Goal: Task Accomplishment & Management: Complete application form

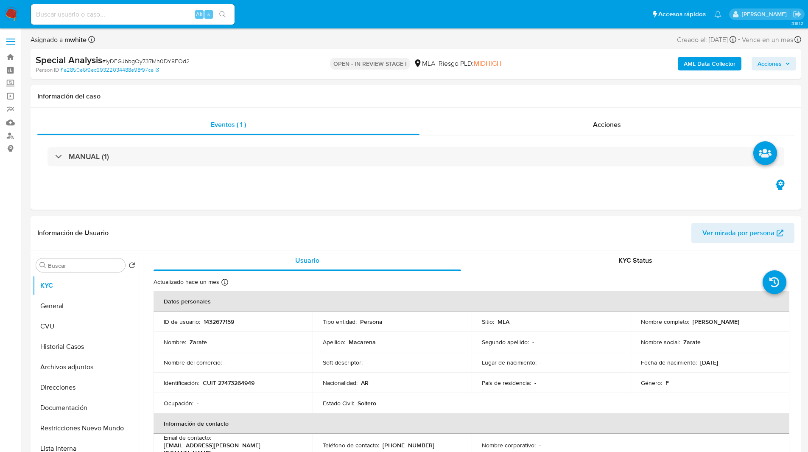
select select "10"
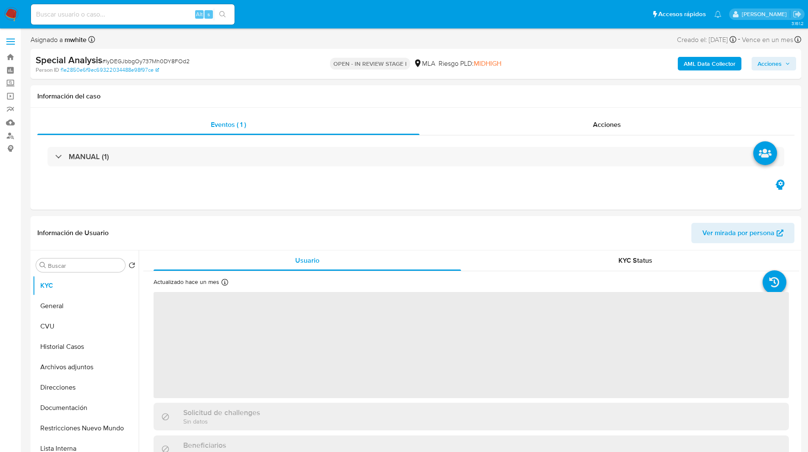
select select "10"
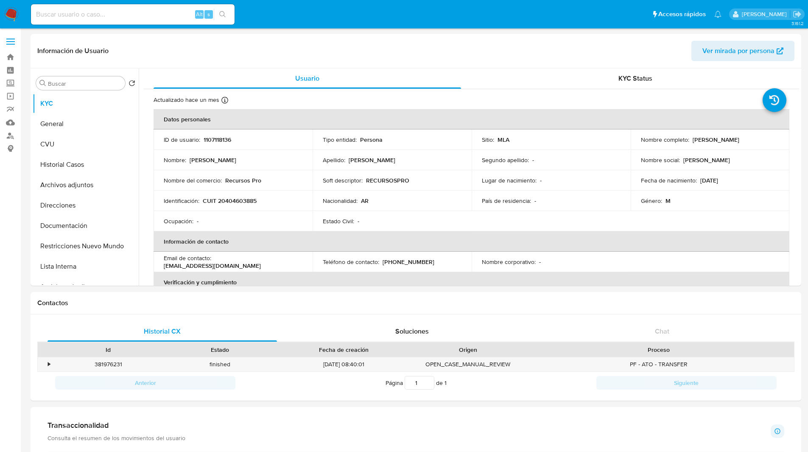
select select "10"
click at [281, 14] on ul "Pausado Ver notificaciones Alt s Accesos rápidos Presiona las siguientes teclas…" at bounding box center [376, 13] width 699 height 21
click at [288, 14] on ul "Pausado Ver notificaciones Alt s Accesos rápidos Presiona las siguientes teclas…" at bounding box center [376, 13] width 699 height 21
click at [367, 14] on ul "Pausado Ver notificaciones Alt s Accesos rápidos Presiona las siguientes teclas…" at bounding box center [376, 13] width 699 height 21
click at [441, 16] on ul "Pausado Ver notificaciones Alt s Accesos rápidos Presiona las siguientes teclas…" at bounding box center [376, 13] width 699 height 21
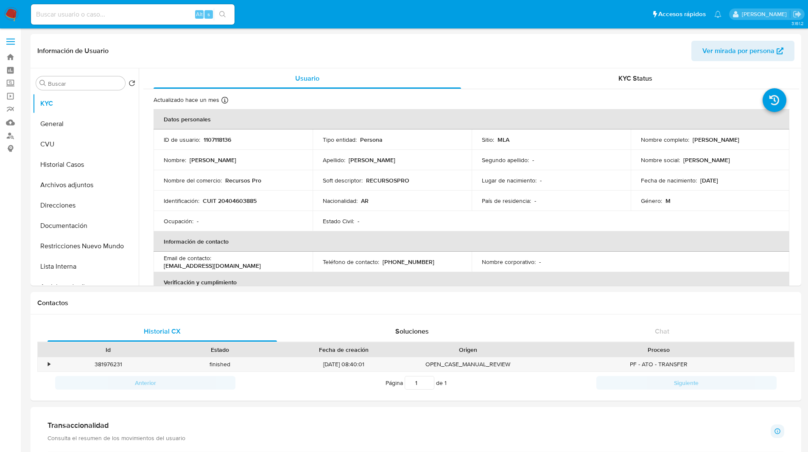
click at [295, 25] on nav "Pausado Ver notificaciones Alt s Accesos rápidos Presiona las siguientes teclas…" at bounding box center [404, 14] width 808 height 28
click at [302, 25] on ul "Pausado Ver notificaciones Alt s Accesos rápidos Presiona las siguientes teclas…" at bounding box center [376, 13] width 699 height 21
click at [269, 6] on ul "Pausado Ver notificaciones Alt s Accesos rápidos Presiona las siguientes teclas…" at bounding box center [376, 13] width 699 height 21
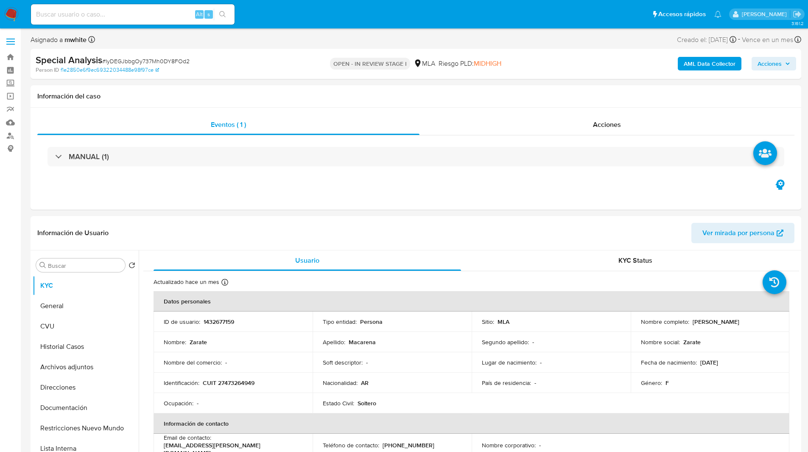
select select "10"
click at [277, 16] on ul "Pausado Ver notificaciones Alt s Accesos rápidos Presiona las siguientes teclas…" at bounding box center [376, 13] width 699 height 21
click at [293, 17] on ul "Pausado Ver notificaciones Alt s Accesos rápidos Presiona las siguientes teclas…" at bounding box center [376, 13] width 699 height 21
click at [156, 11] on input at bounding box center [133, 14] width 204 height 11
paste input "A4nHd7QvUQaIb2xHazYGRAuR"
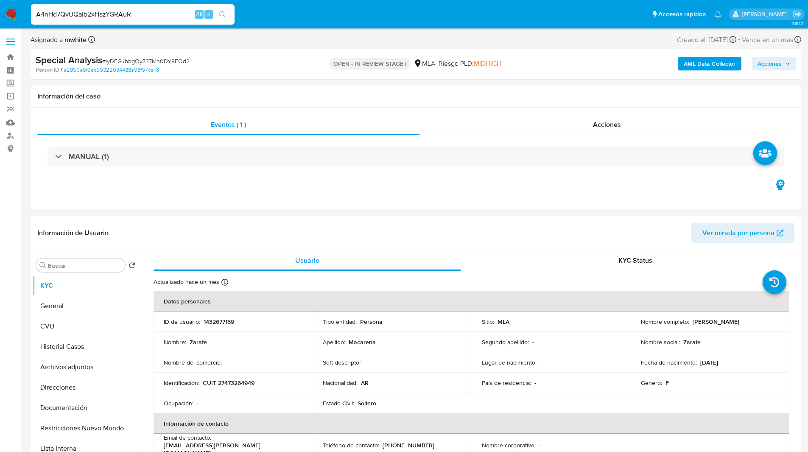
type input "A4nHd7QvUQaIb2xHazYGRAuR"
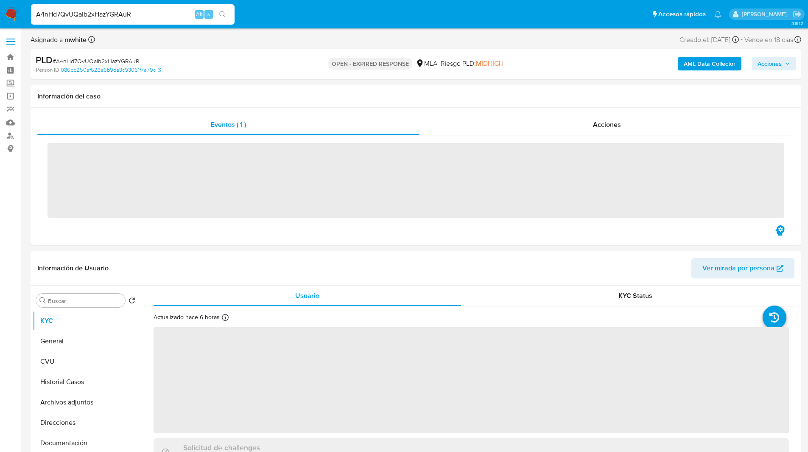
click at [358, 15] on ul "Pausado Ver notificaciones A4nHd7QvUQaIb2xHazYGRAuR Alt s Accesos rápidos Presi…" at bounding box center [376, 13] width 699 height 21
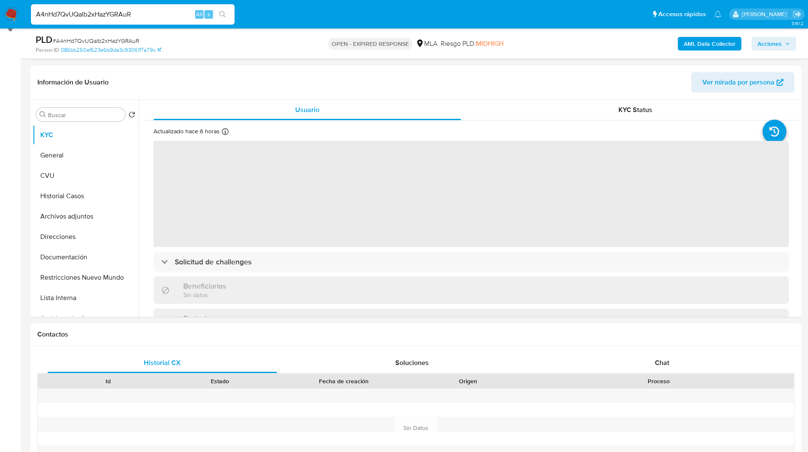
scroll to position [121, 0]
select select "10"
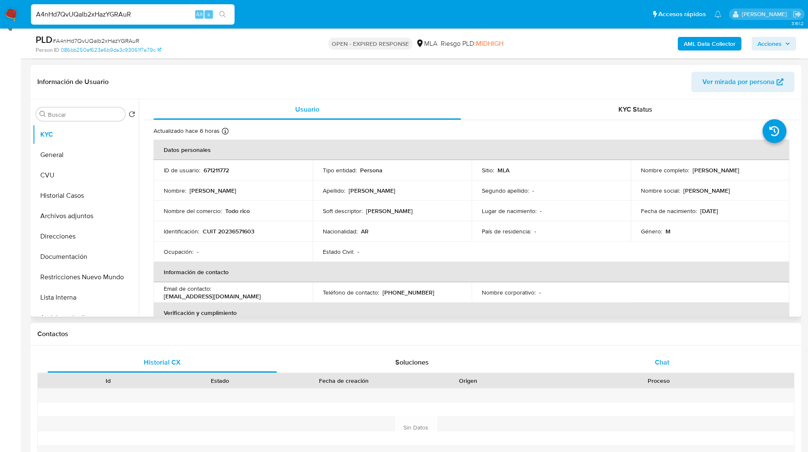
click at [660, 360] on span "Chat" at bounding box center [662, 362] width 14 height 10
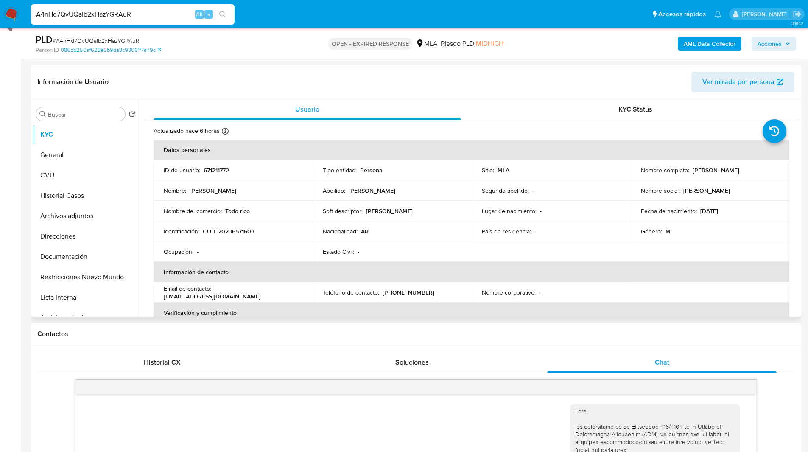
scroll to position [385, 0]
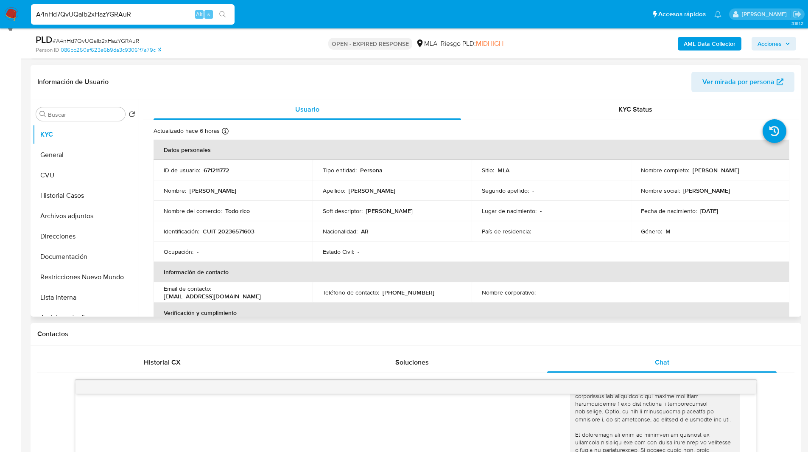
click at [220, 172] on p "671211772" at bounding box center [216, 170] width 25 height 8
copy p "671211772"
click at [402, 336] on h1 "Contactos" at bounding box center [415, 334] width 757 height 8
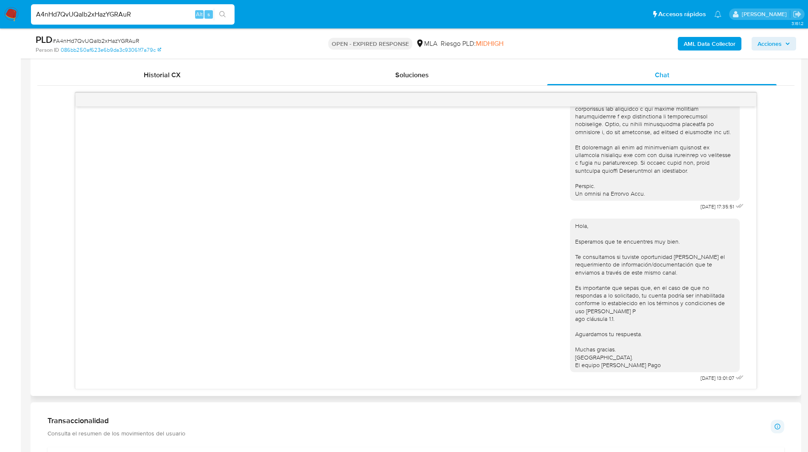
scroll to position [409, 0]
click at [770, 232] on div "18/08/2025 17:35:51 Hola, Esperamos que te encuentres muy bien. Te consultamos …" at bounding box center [415, 240] width 757 height 297
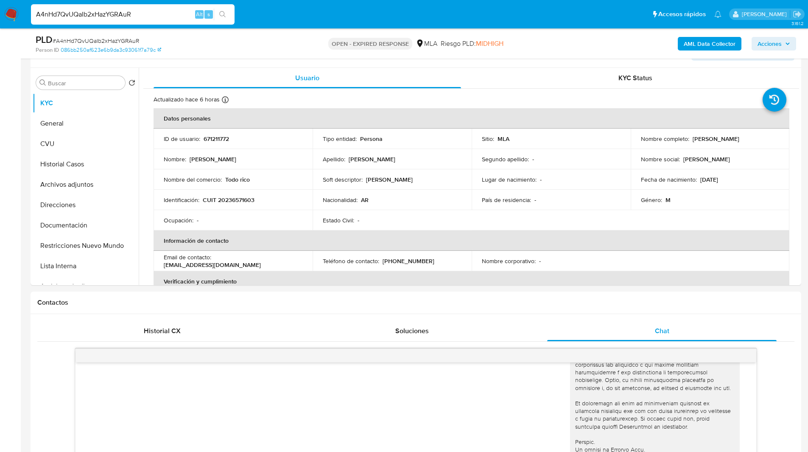
scroll to position [117, 0]
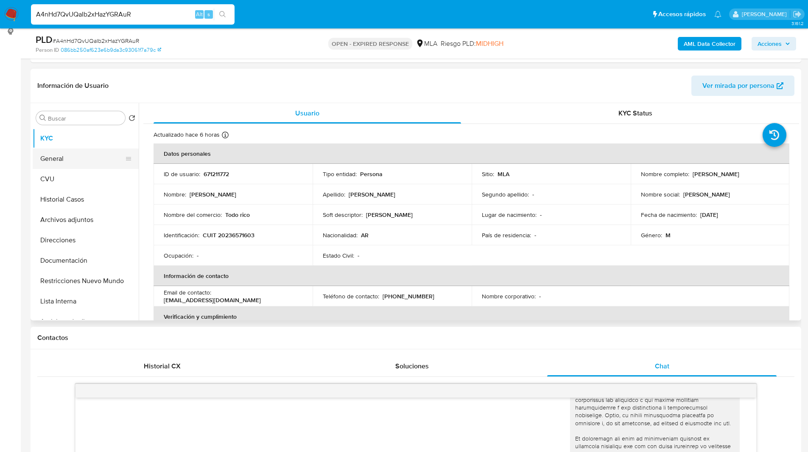
click at [61, 157] on button "General" at bounding box center [82, 158] width 99 height 20
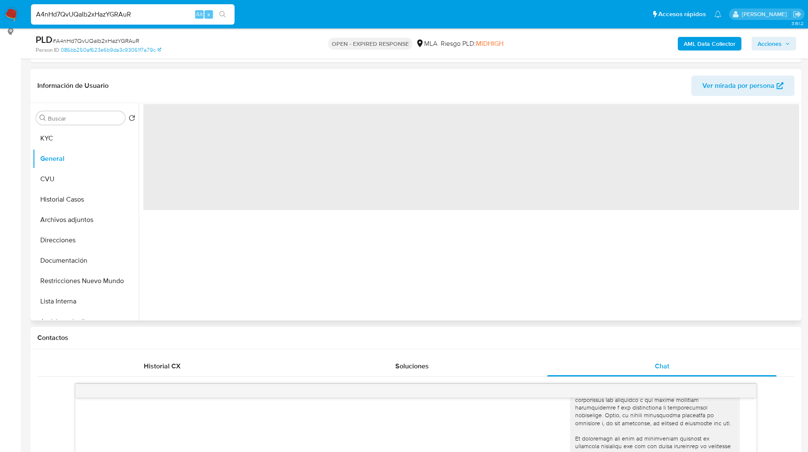
click at [224, 81] on header "Información de Usuario Ver mirada por persona" at bounding box center [415, 86] width 757 height 20
click at [196, 88] on header "Información de Usuario Ver mirada por persona" at bounding box center [415, 86] width 757 height 20
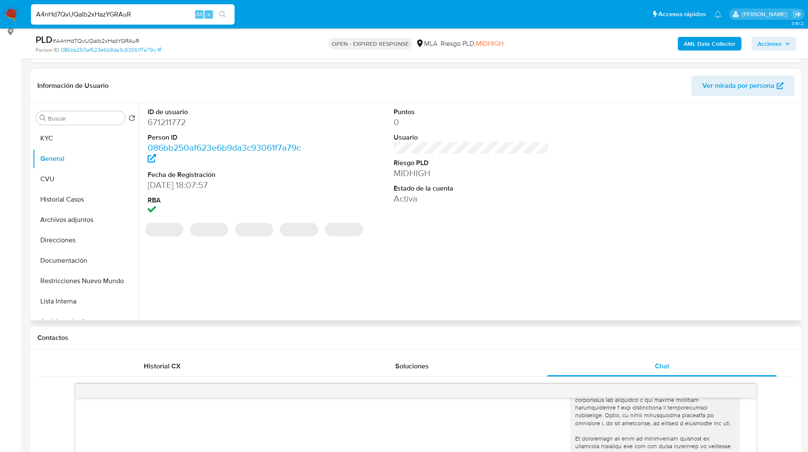
click at [213, 91] on header "Información de Usuario Ver mirada por persona" at bounding box center [415, 86] width 757 height 20
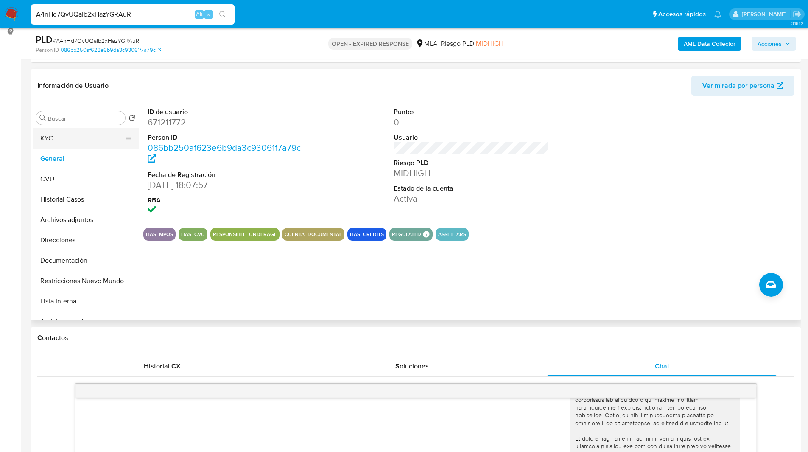
click at [55, 136] on button "KYC" at bounding box center [82, 138] width 99 height 20
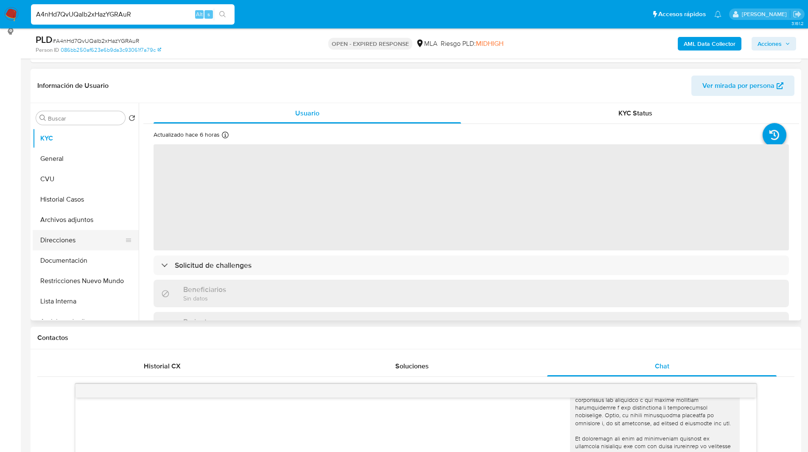
click at [73, 244] on button "Direcciones" at bounding box center [82, 240] width 99 height 20
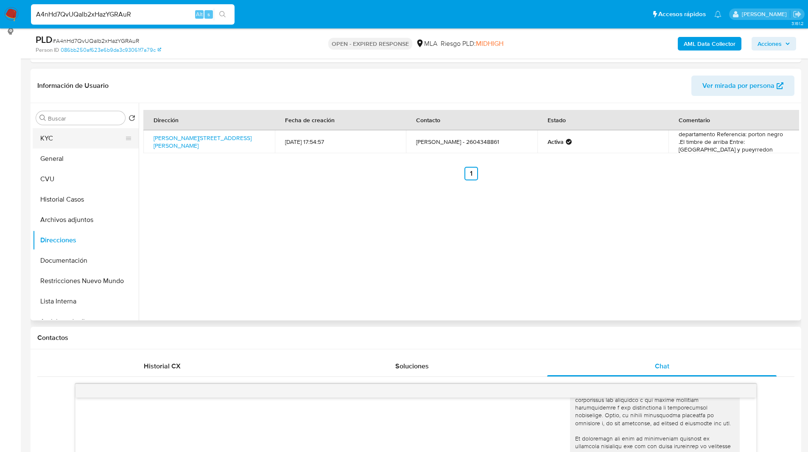
click at [59, 132] on button "KYC" at bounding box center [82, 138] width 99 height 20
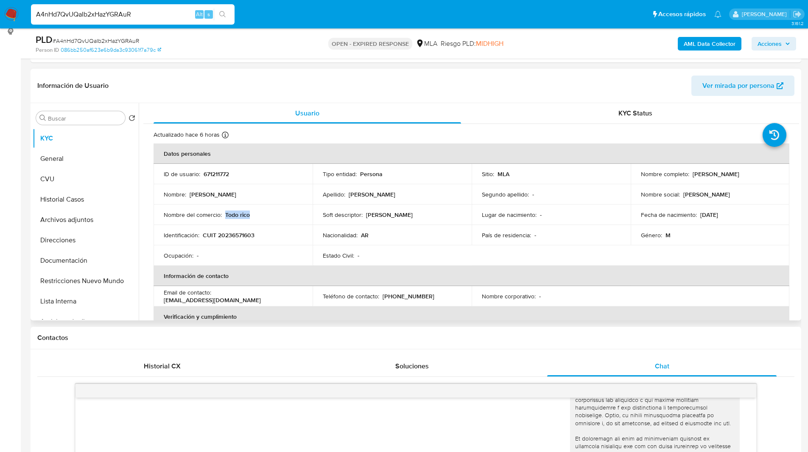
drag, startPoint x: 225, startPoint y: 212, endPoint x: 254, endPoint y: 216, distance: 29.5
click at [254, 216] on div "Nombre del comercio : Todo rico" at bounding box center [233, 215] width 139 height 8
copy p "Todo rico"
click at [289, 216] on div "Nombre del comercio : Todo rico" at bounding box center [233, 215] width 139 height 8
click at [73, 238] on button "Direcciones" at bounding box center [82, 240] width 99 height 20
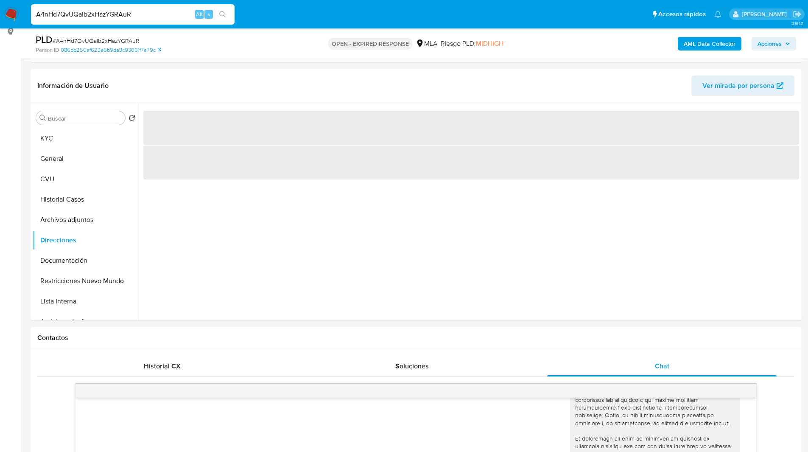
click at [275, 333] on div "Contactos" at bounding box center [416, 338] width 771 height 22
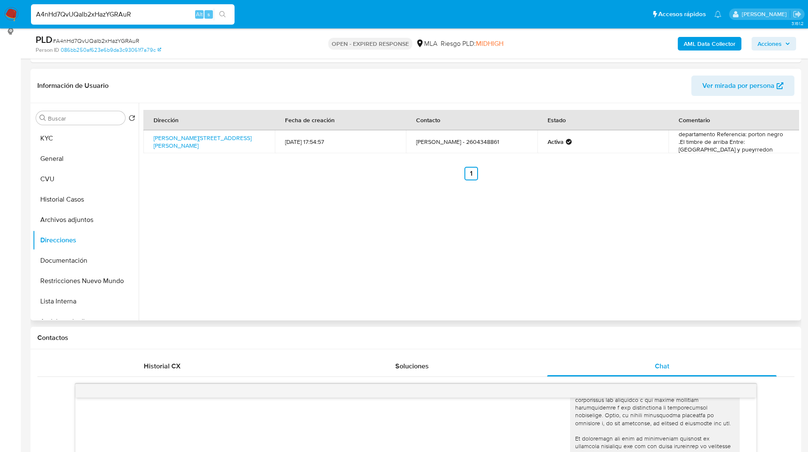
click at [283, 266] on div "Dirección Fecha de creación Contacto Estado Comentario Coronel Ricardo Day 595,…" at bounding box center [469, 211] width 661 height 217
click at [263, 257] on div "Dirección Fecha de creación Contacto Estado Comentario Coronel Ricardo Day 595,…" at bounding box center [469, 211] width 661 height 217
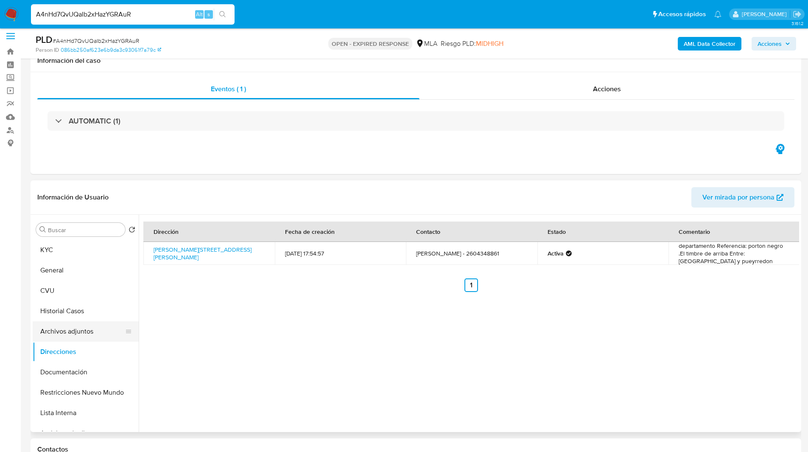
scroll to position [0, 0]
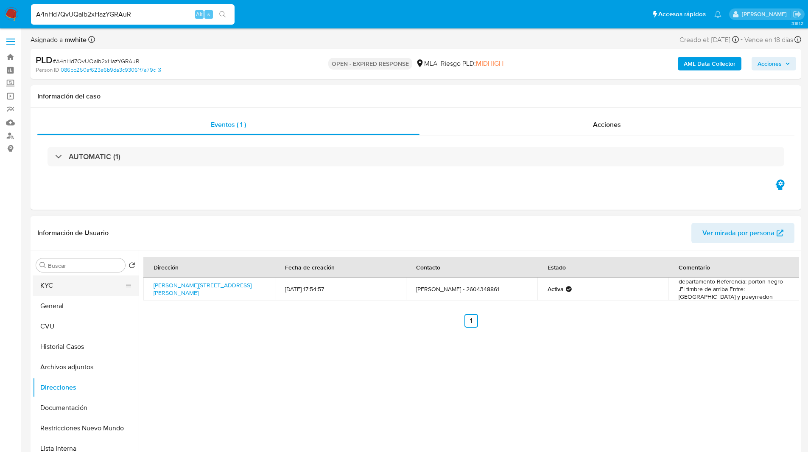
click at [72, 287] on button "KYC" at bounding box center [82, 285] width 99 height 20
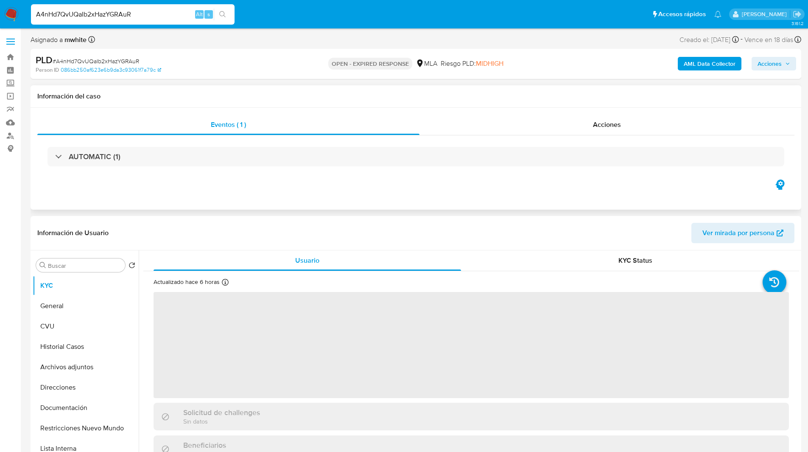
click at [188, 207] on div "Eventos ( 1 ) Acciones AUTOMATIC (1)" at bounding box center [416, 159] width 771 height 102
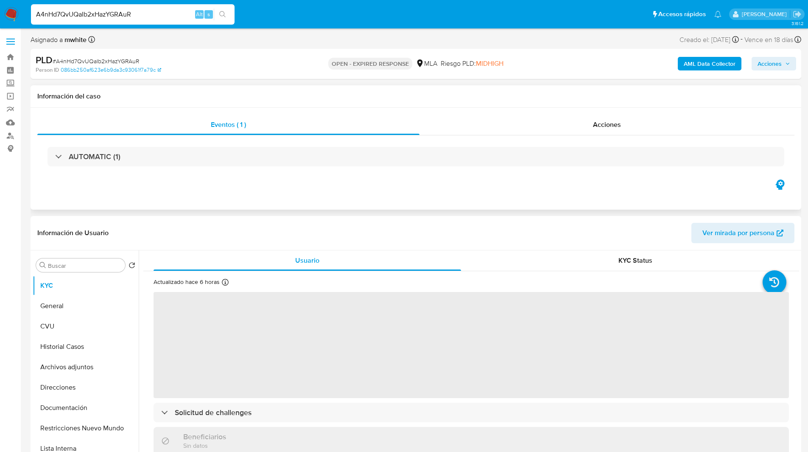
click at [209, 199] on div "Eventos ( 1 ) Acciones AUTOMATIC (1)" at bounding box center [416, 159] width 771 height 102
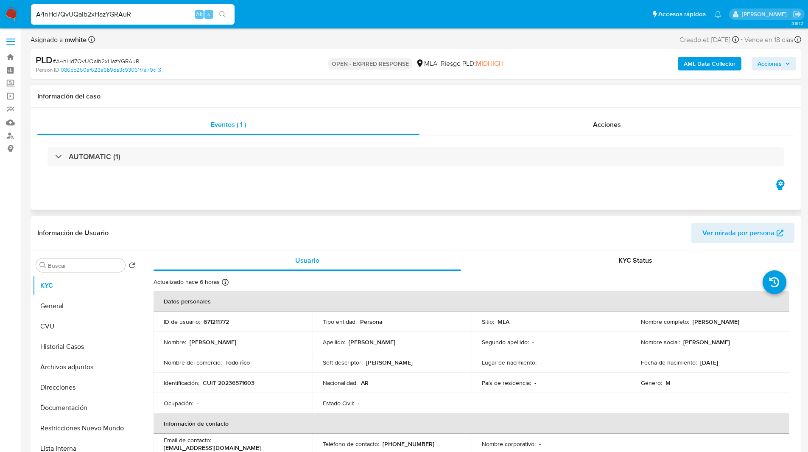
click at [280, 206] on div "Eventos ( 1 ) Acciones AUTOMATIC (1)" at bounding box center [416, 159] width 771 height 102
click at [173, 174] on div "AUTOMATIC (1)" at bounding box center [415, 156] width 757 height 42
click at [153, 180] on div "Eventos ( 1 ) Acciones AUTOMATIC (1)" at bounding box center [416, 159] width 771 height 102
click at [159, 200] on div "Eventos ( 1 ) Acciones AUTOMATIC (1)" at bounding box center [416, 159] width 771 height 102
click at [135, 201] on div "Eventos ( 1 ) Acciones AUTOMATIC (1)" at bounding box center [416, 159] width 771 height 102
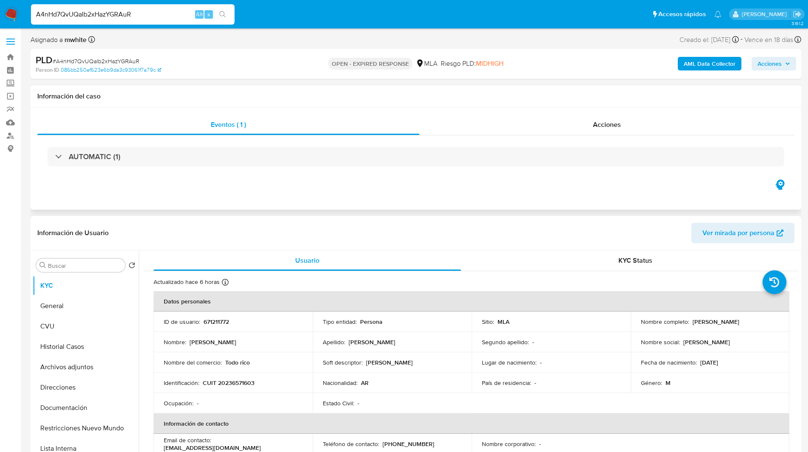
click at [183, 206] on div "Eventos ( 1 ) Acciones AUTOMATIC (1)" at bounding box center [416, 159] width 771 height 102
drag, startPoint x: 224, startPoint y: 201, endPoint x: 219, endPoint y: 203, distance: 5.4
click at [219, 203] on div "Eventos ( 1 ) Acciones AUTOMATIC (1)" at bounding box center [416, 159] width 771 height 102
click at [185, 206] on div "Eventos ( 1 ) Acciones AUTOMATIC (1)" at bounding box center [416, 159] width 771 height 102
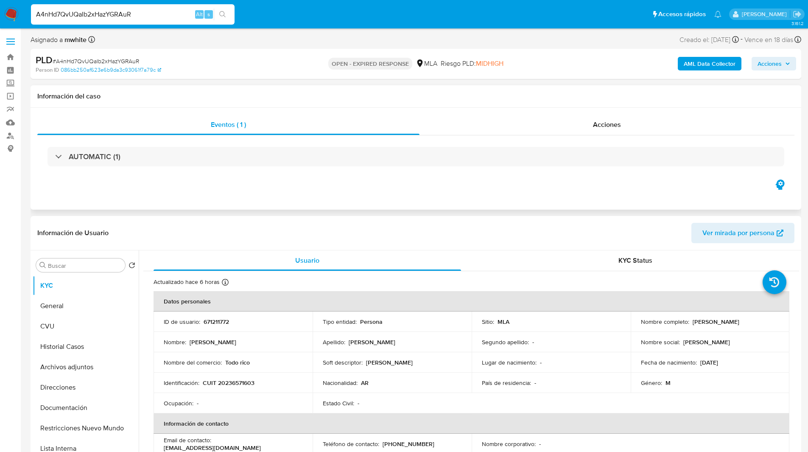
click at [208, 201] on div "Eventos ( 1 ) Acciones AUTOMATIC (1)" at bounding box center [416, 159] width 771 height 102
click at [190, 201] on div "Eventos ( 1 ) Acciones AUTOMATIC (1)" at bounding box center [416, 159] width 771 height 102
click at [156, 199] on div "Eventos ( 1 ) Acciones AUTOMATIC (1)" at bounding box center [416, 159] width 771 height 102
click at [257, 64] on div "PLD # A4nHd7QvUQaIb2xHazYGRAuR" at bounding box center [161, 60] width 250 height 13
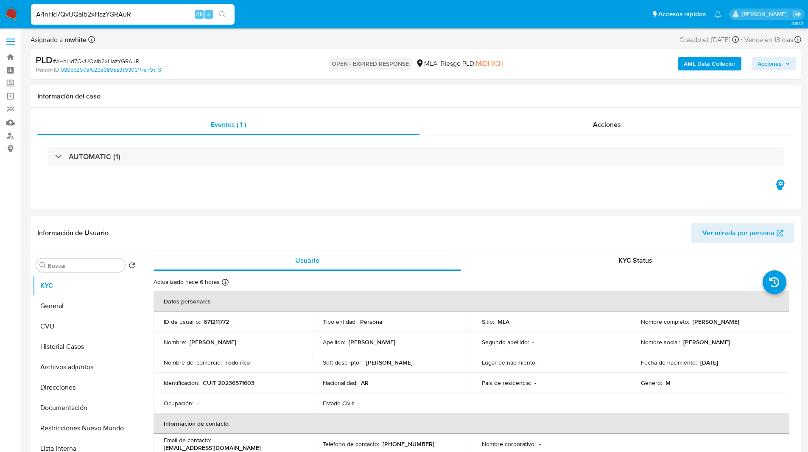
click at [264, 63] on div "PLD # A4nHd7QvUQaIb2xHazYGRAuR" at bounding box center [161, 60] width 250 height 13
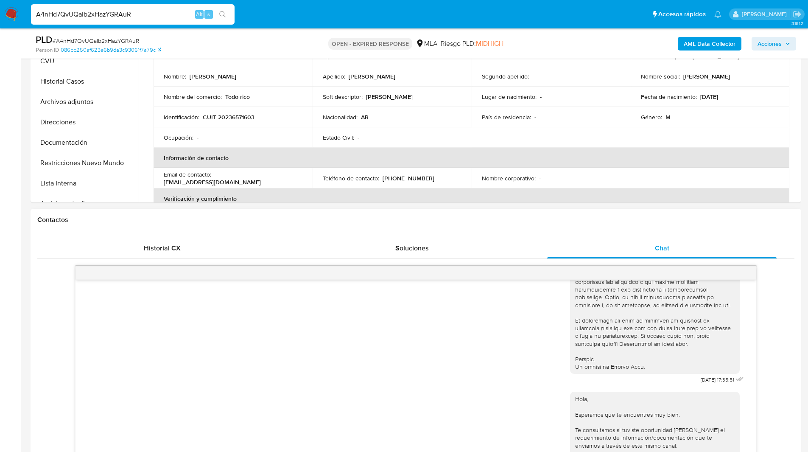
click at [574, 223] on h1 "Contactos" at bounding box center [415, 220] width 757 height 8
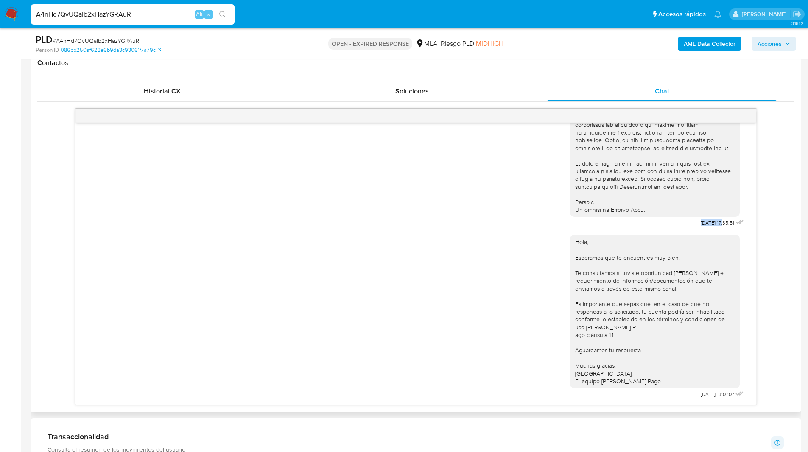
drag, startPoint x: 710, startPoint y: 214, endPoint x: 675, endPoint y: 216, distance: 35.3
copy div "18/08/2025"
drag, startPoint x: 708, startPoint y: 395, endPoint x: 677, endPoint y: 396, distance: 31.4
click at [677, 396] on div "Hola, Esperamos que te encuentres muy bien. Te consultamos si tuviste oportunid…" at bounding box center [658, 314] width 176 height 171
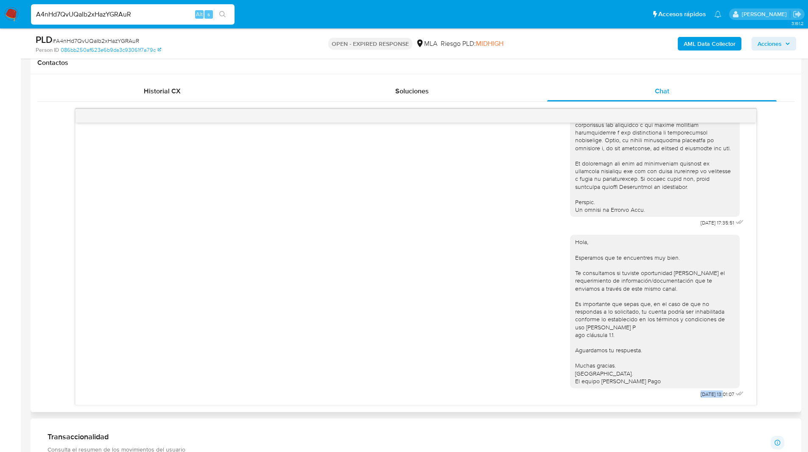
copy span "22/08/2025"
click at [91, 14] on input "A4nHd7QvUQaIb2xHazYGRAuR" at bounding box center [133, 14] width 204 height 11
click at [9, 16] on img at bounding box center [11, 14] width 14 height 14
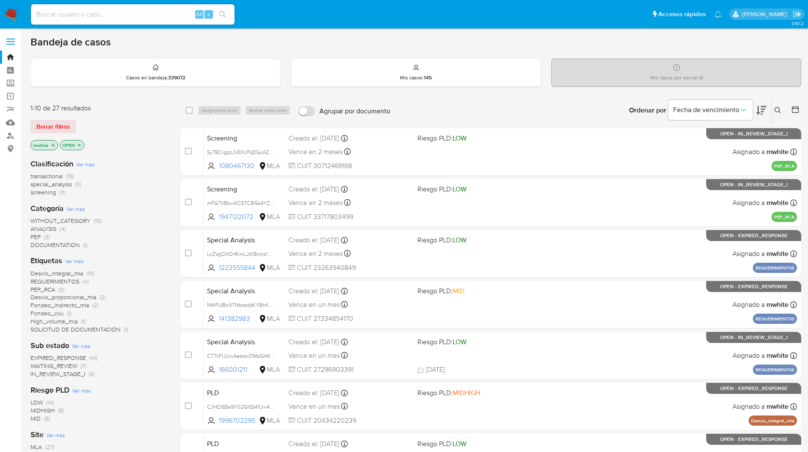
click at [777, 107] on icon at bounding box center [778, 110] width 7 height 7
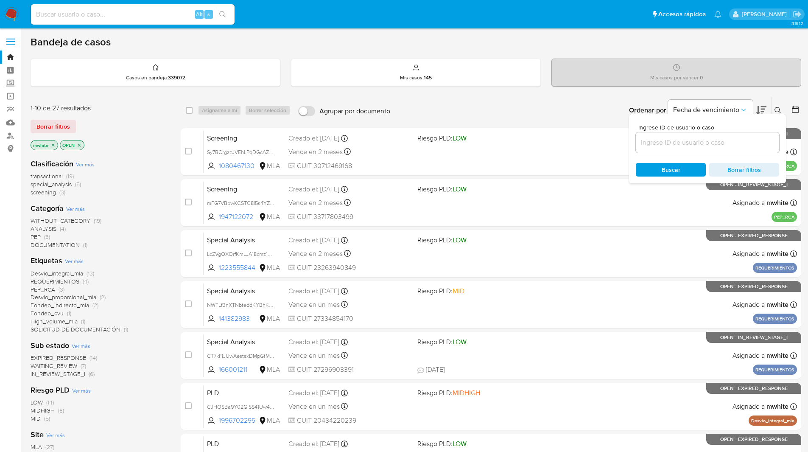
click at [703, 135] on div at bounding box center [707, 142] width 143 height 20
click at [688, 141] on input at bounding box center [707, 142] width 143 height 11
paste input "A4nHd7QvUQaIb2xHazYGRAuR"
type input "A4nHd7QvUQaIb2xHazYGRAuR"
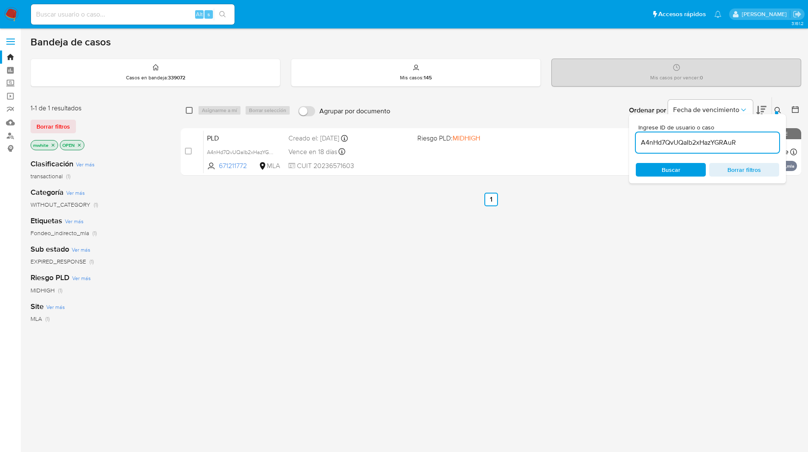
click at [188, 109] on input "checkbox" at bounding box center [189, 110] width 7 height 7
checkbox input "true"
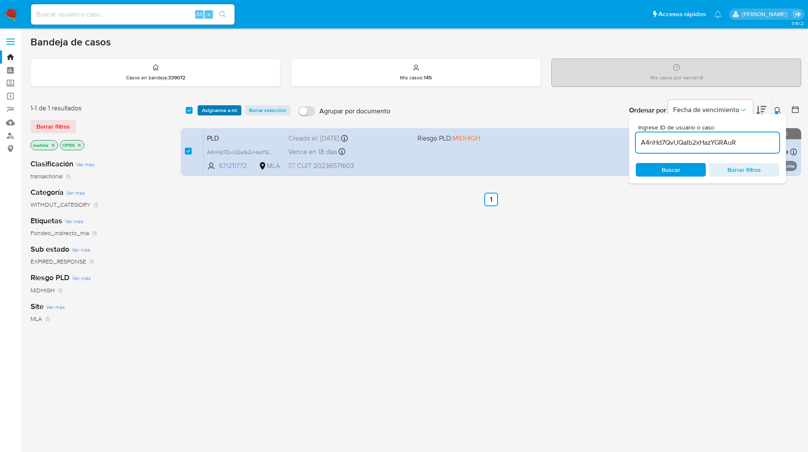
click at [211, 112] on span "Asignarme a mí" at bounding box center [219, 110] width 35 height 8
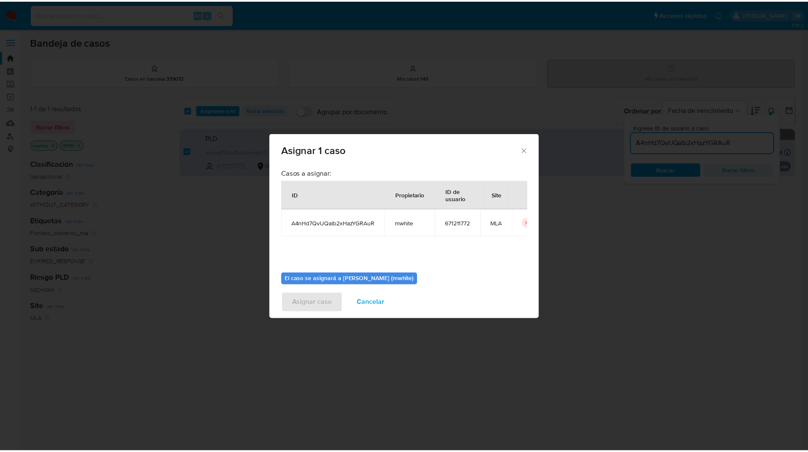
scroll to position [44, 0]
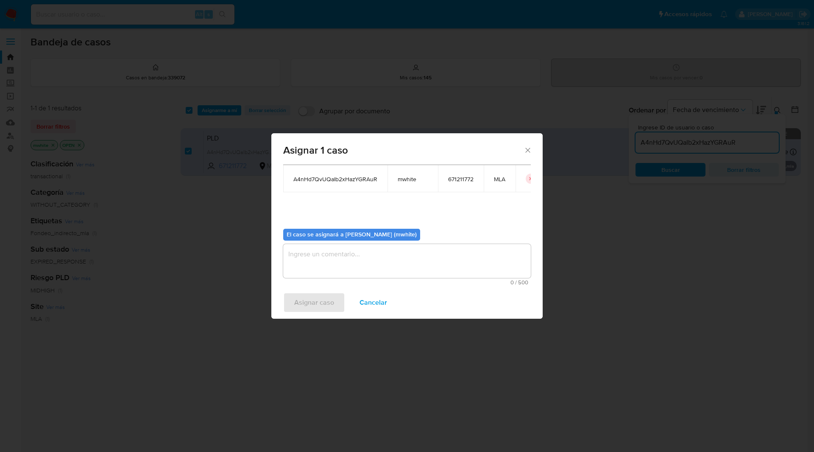
click at [402, 182] on span "mwhite" at bounding box center [413, 179] width 30 height 8
copy span "mwhite"
click at [344, 252] on textarea "assign-modal" at bounding box center [407, 261] width 248 height 34
paste textarea "mwhite"
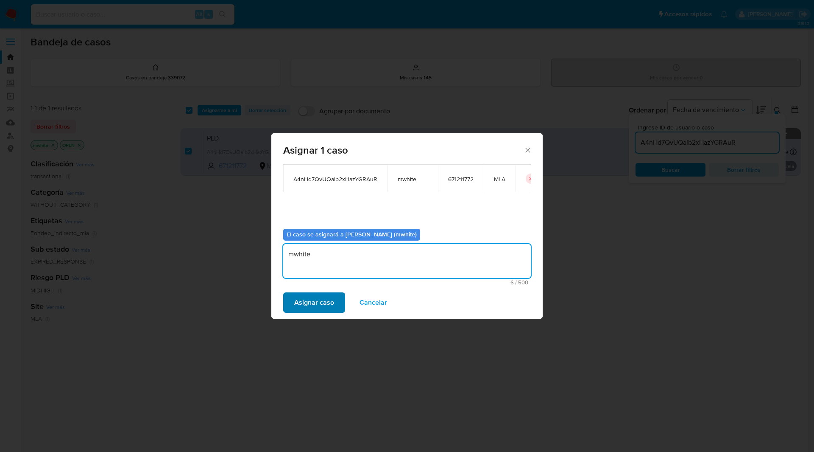
type textarea "mwhite"
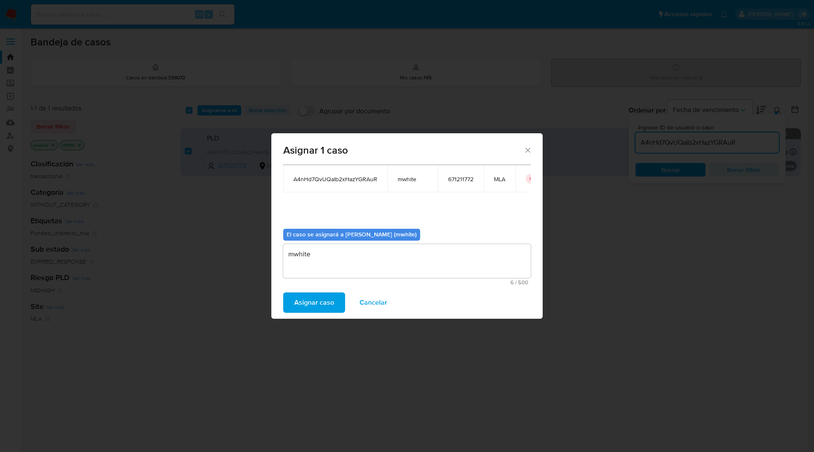
click at [300, 307] on span "Asignar caso" at bounding box center [314, 302] width 40 height 19
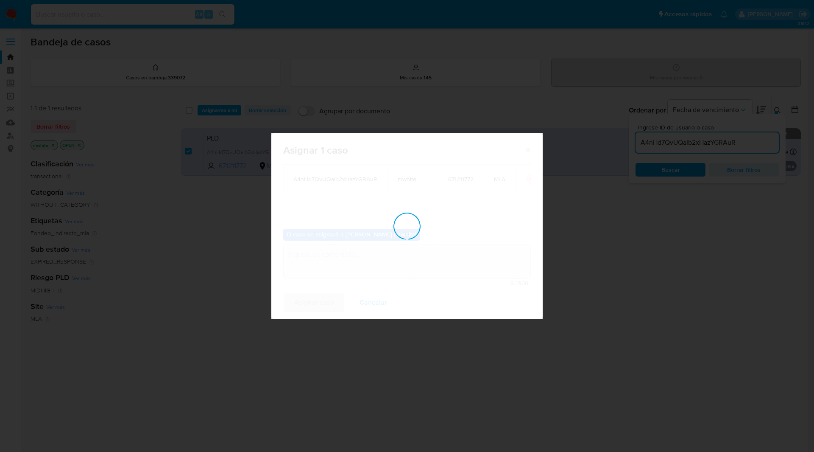
checkbox input "false"
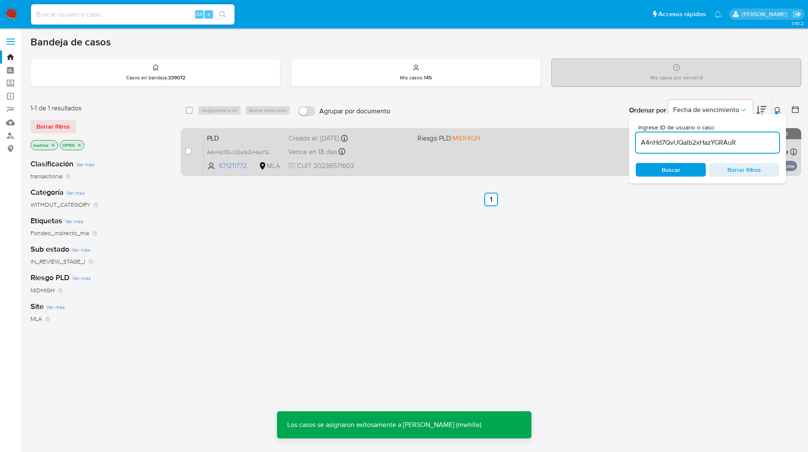
click at [316, 136] on div "Creado el: 12/08/2025 Creado el: 12/08/2025 12:08:43" at bounding box center [349, 138] width 122 height 9
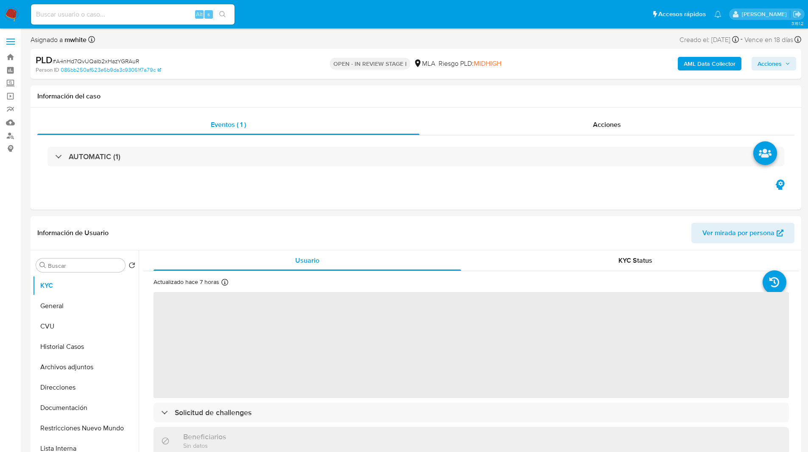
select select "10"
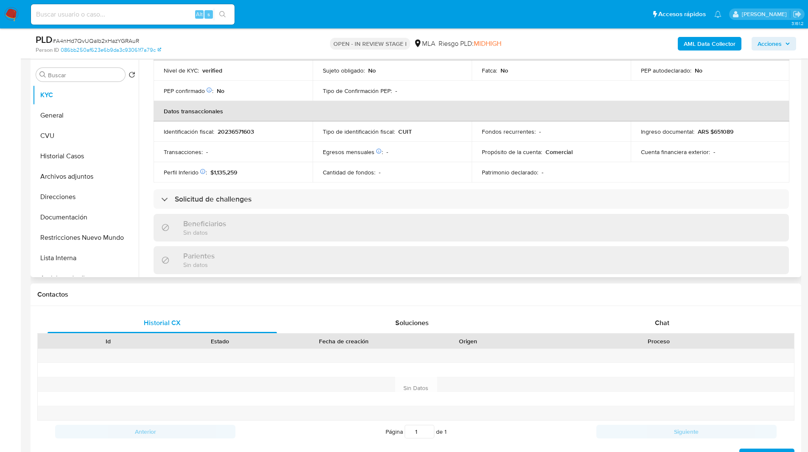
scroll to position [224, 0]
click at [646, 333] on div "Id Estado Fecha de creación Origen Proceso" at bounding box center [415, 340] width 757 height 15
click at [655, 320] on span "Chat" at bounding box center [662, 323] width 14 height 10
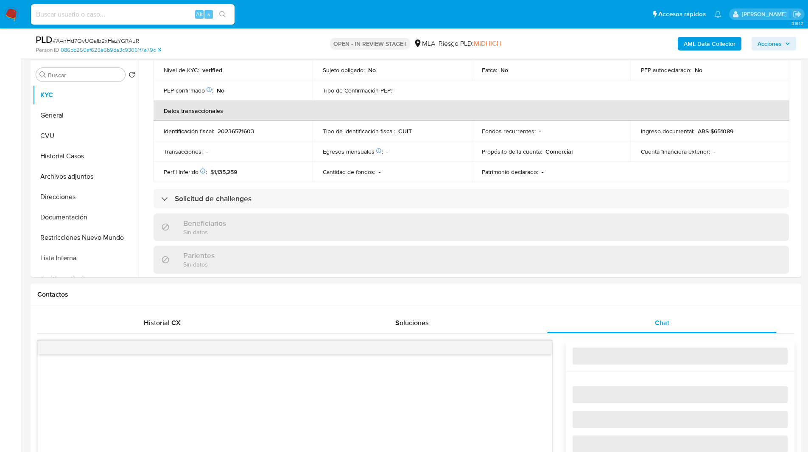
click at [677, 304] on div "Contactos" at bounding box center [416, 294] width 771 height 22
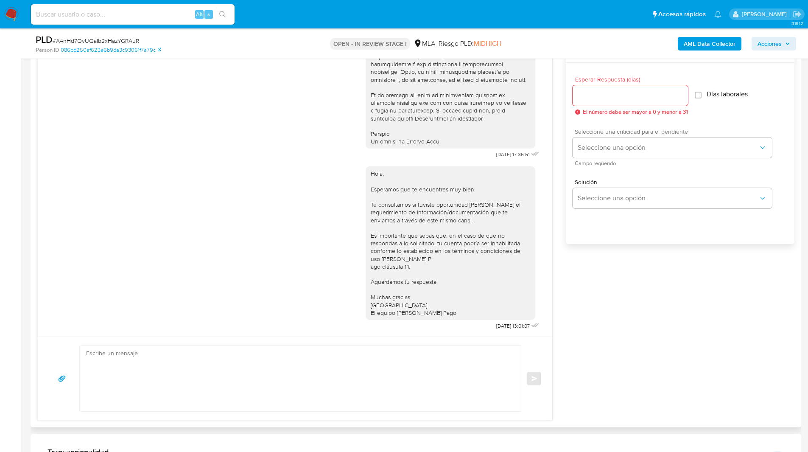
scroll to position [351, 0]
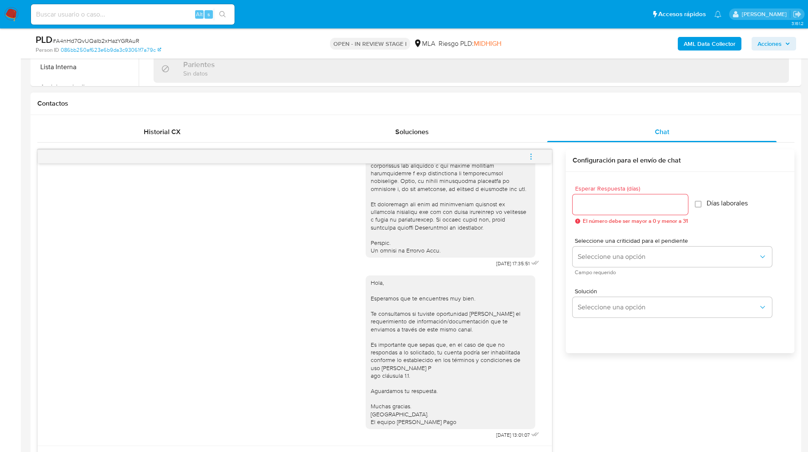
click at [529, 154] on icon "menu-action" at bounding box center [531, 157] width 8 height 8
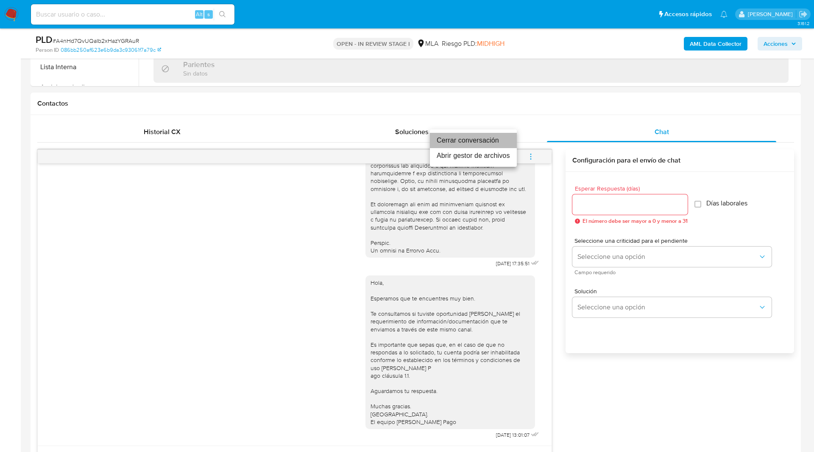
click at [489, 141] on li "Cerrar conversación" at bounding box center [473, 140] width 87 height 15
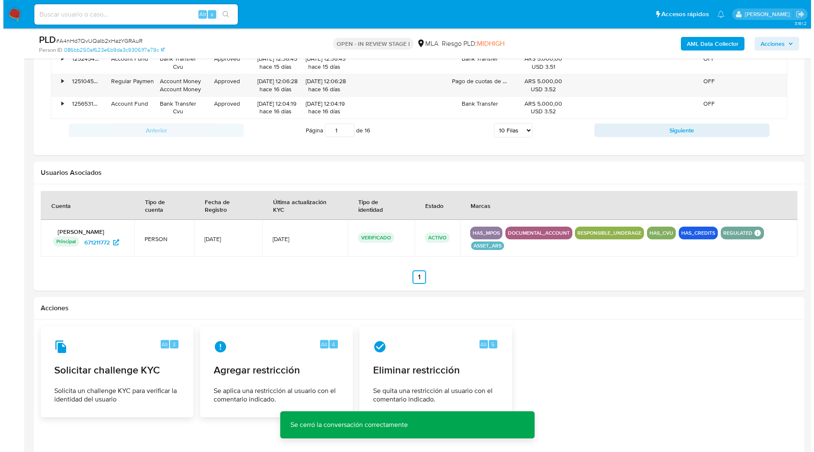
scroll to position [1315, 0]
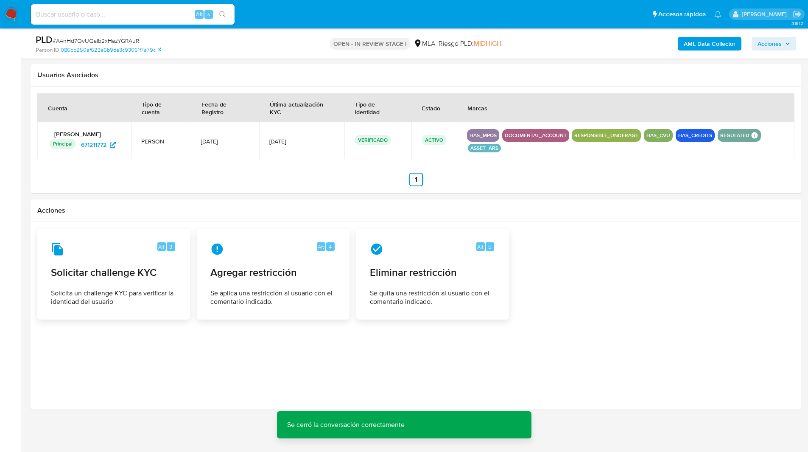
click at [711, 47] on b "AML Data Collector" at bounding box center [710, 44] width 52 height 14
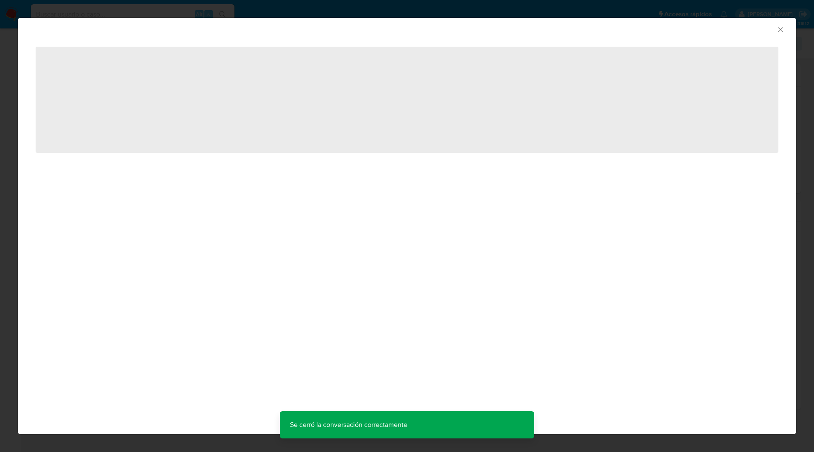
click at [782, 27] on icon "Cerrar ventana" at bounding box center [781, 29] width 8 height 8
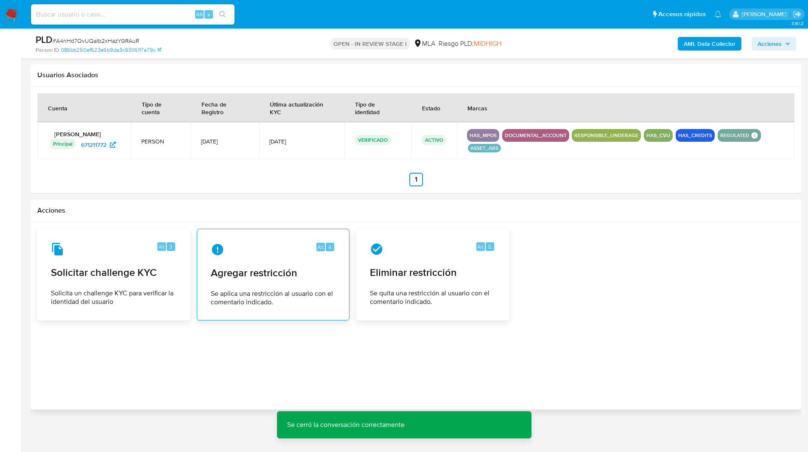
click at [243, 290] on span "Se aplica una restricción al usuario con el comentario indicado." at bounding box center [273, 297] width 125 height 17
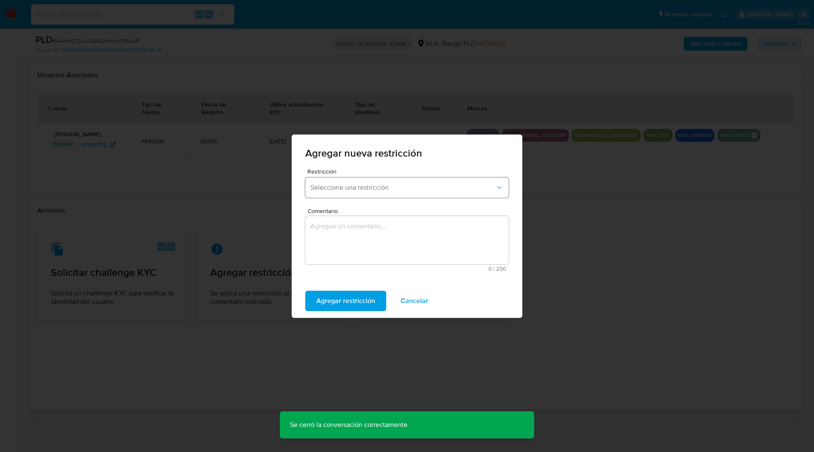
click at [348, 181] on button "Seleccione una restricción" at bounding box center [407, 187] width 204 height 20
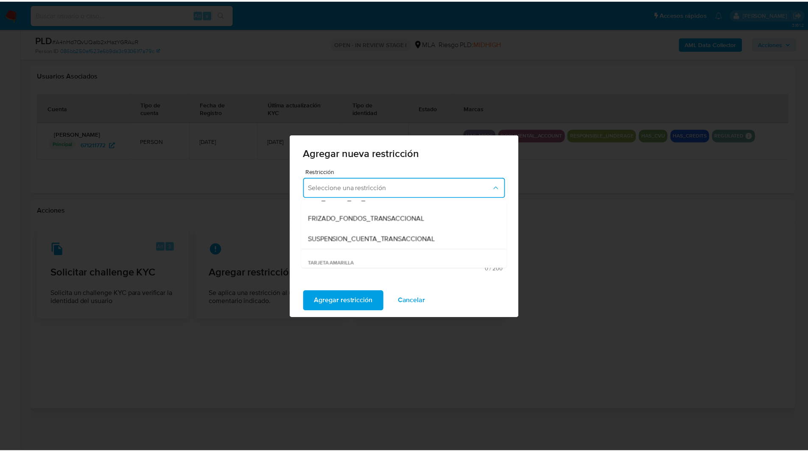
scroll to position [93, 0]
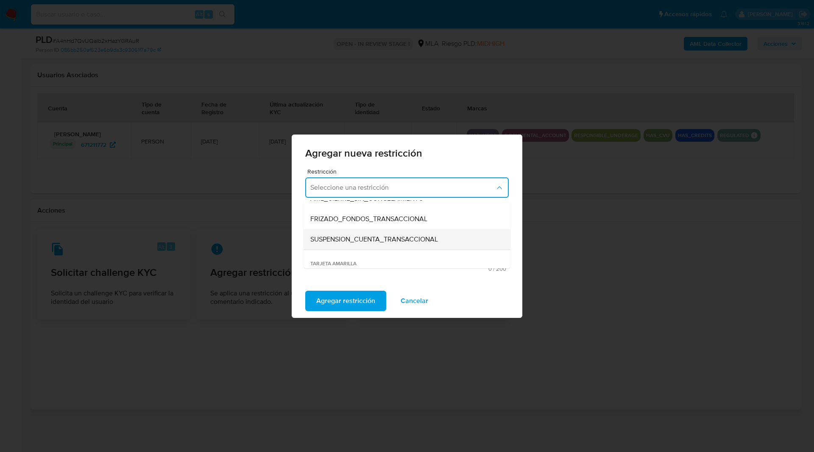
click at [343, 236] on span "SUSPENSION_CUENTA_TRANSACCIONAL" at bounding box center [375, 239] width 128 height 8
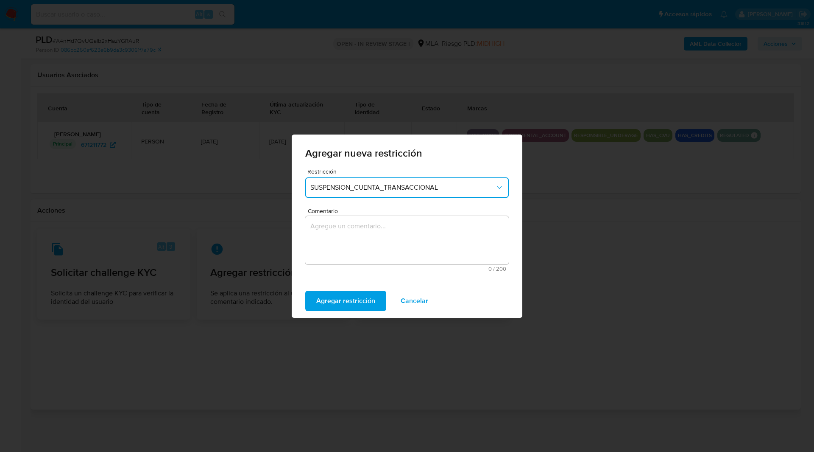
click at [356, 240] on textarea "Comentario" at bounding box center [407, 240] width 204 height 48
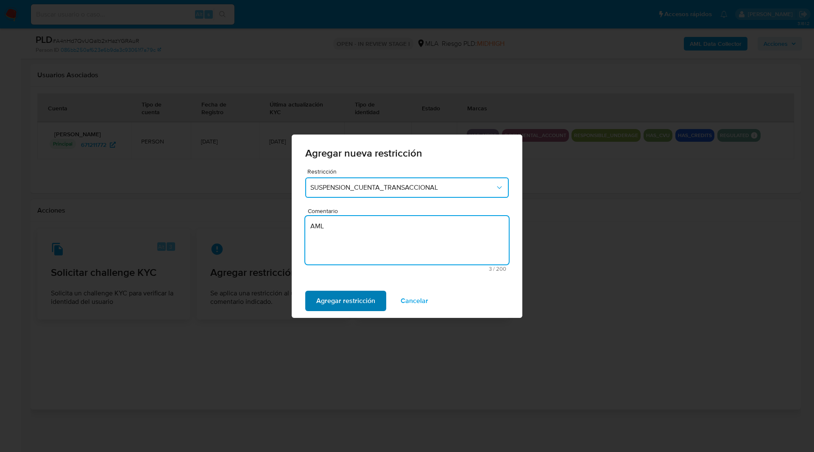
type textarea "AML"
click at [359, 305] on span "Agregar restricción" at bounding box center [345, 300] width 59 height 19
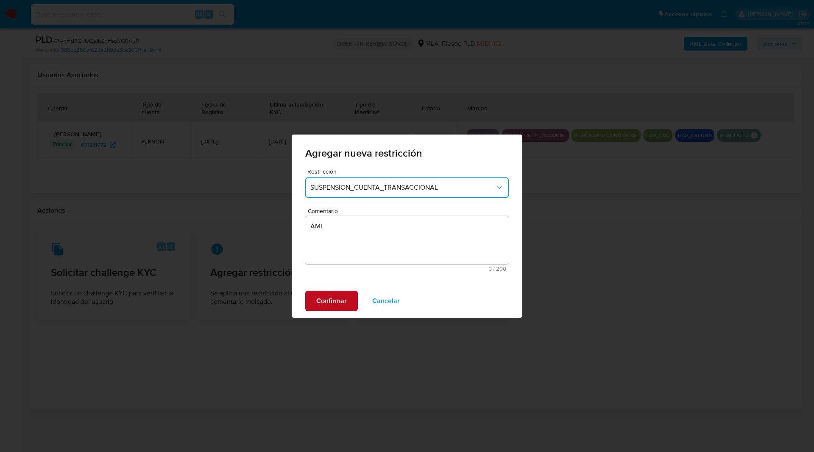
click at [340, 300] on span "Confirmar" at bounding box center [331, 300] width 31 height 19
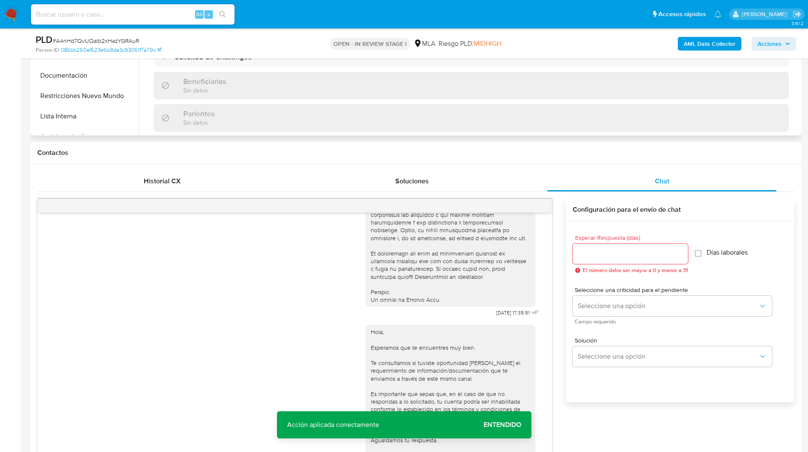
scroll to position [164, 0]
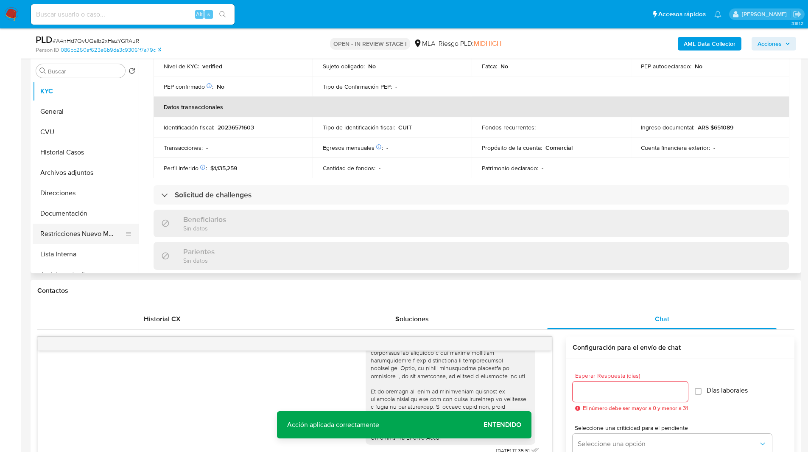
click at [61, 237] on button "Restricciones Nuevo Mundo" at bounding box center [82, 234] width 99 height 20
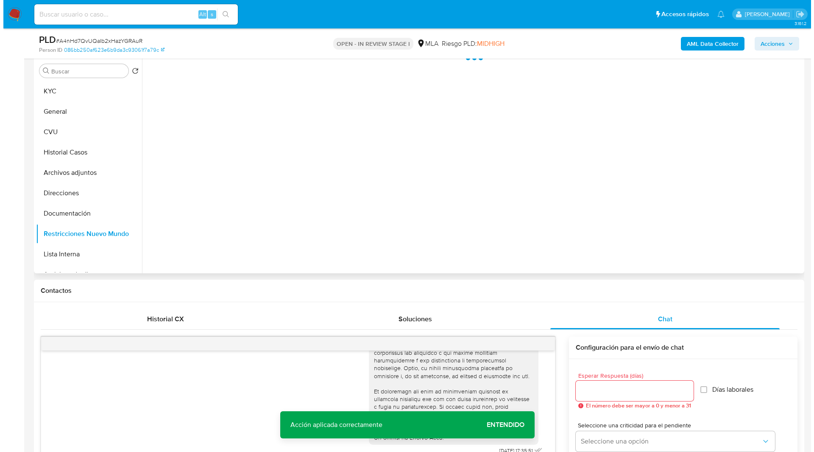
scroll to position [0, 0]
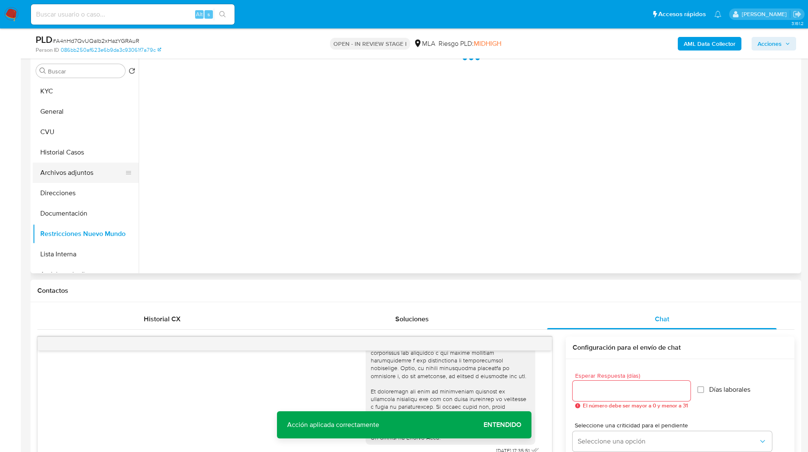
click at [75, 170] on button "Archivos adjuntos" at bounding box center [82, 172] width 99 height 20
click at [722, 42] on b "AML Data Collector" at bounding box center [710, 44] width 52 height 14
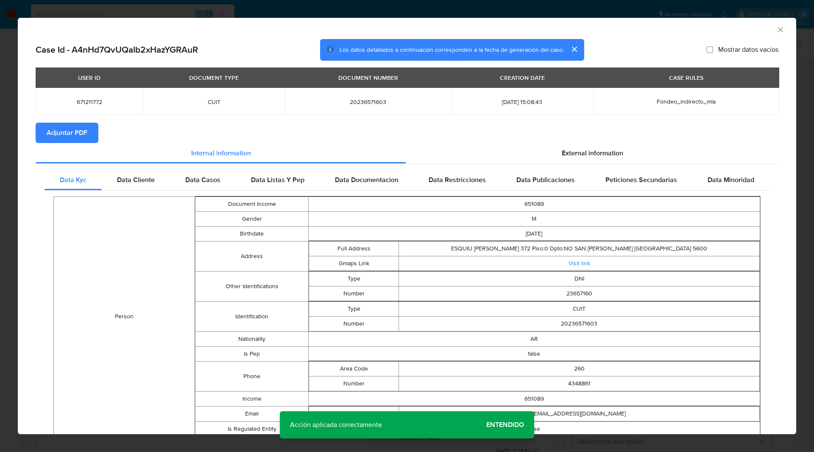
click at [95, 132] on button "Adjuntar PDF" at bounding box center [67, 133] width 63 height 20
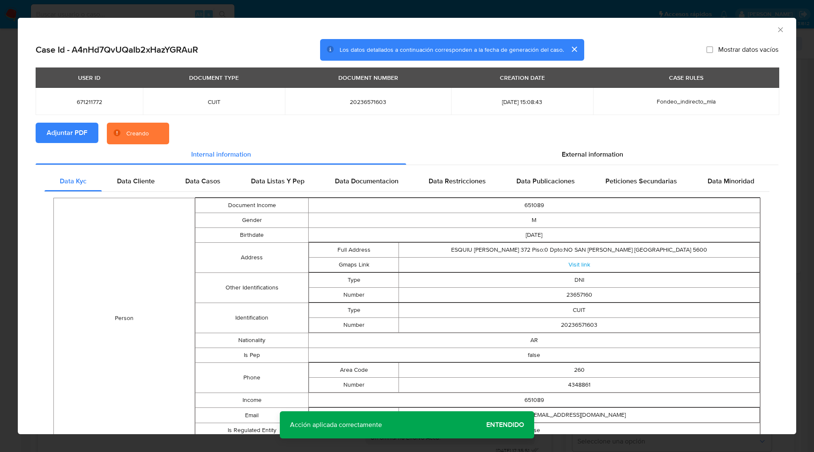
click at [193, 127] on section "Adjuntar PDF Creando" at bounding box center [407, 134] width 743 height 22
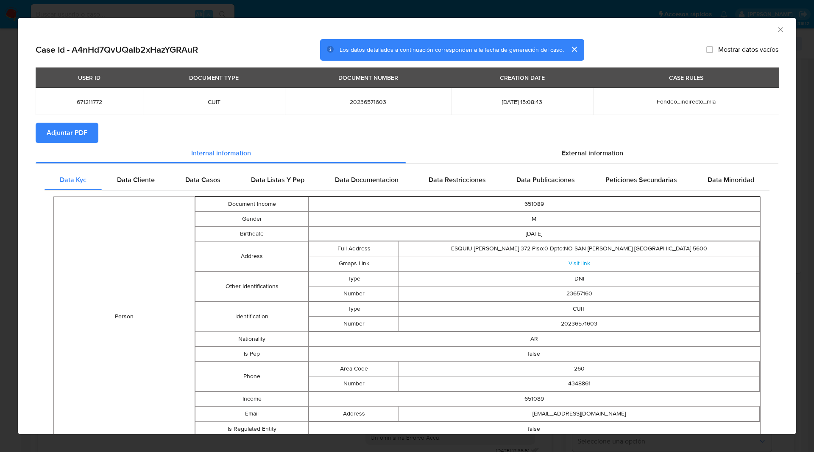
click at [777, 27] on icon "Cerrar ventana" at bounding box center [781, 29] width 8 height 8
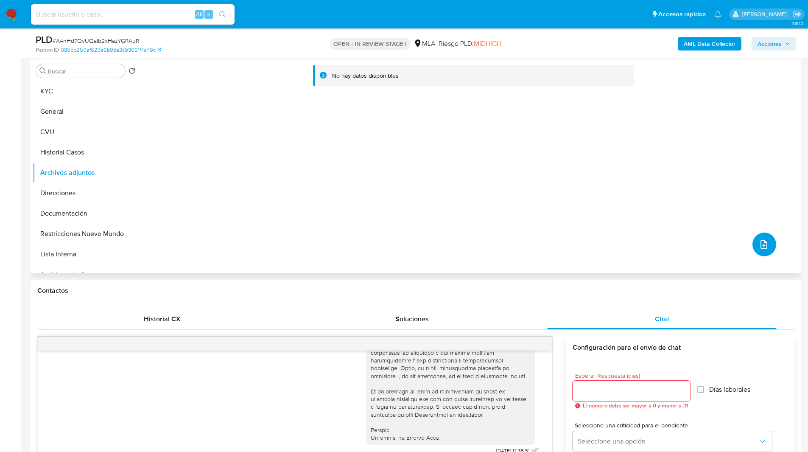
click at [764, 250] on button "upload-file" at bounding box center [765, 244] width 24 height 24
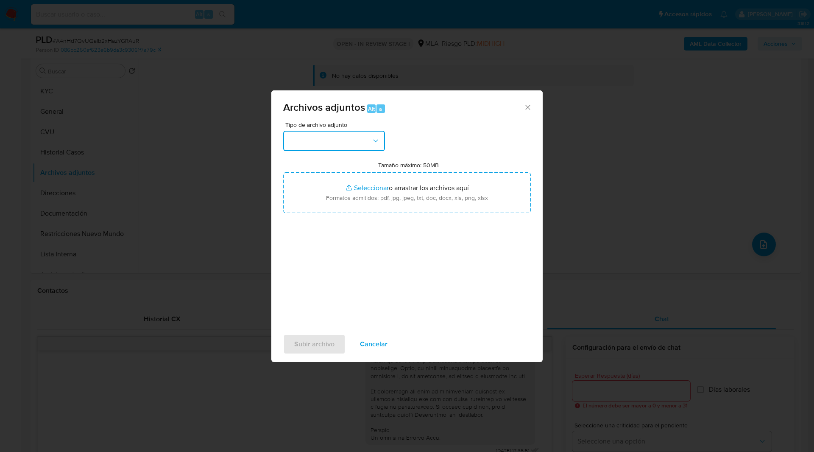
click at [343, 144] on button "button" at bounding box center [334, 141] width 102 height 20
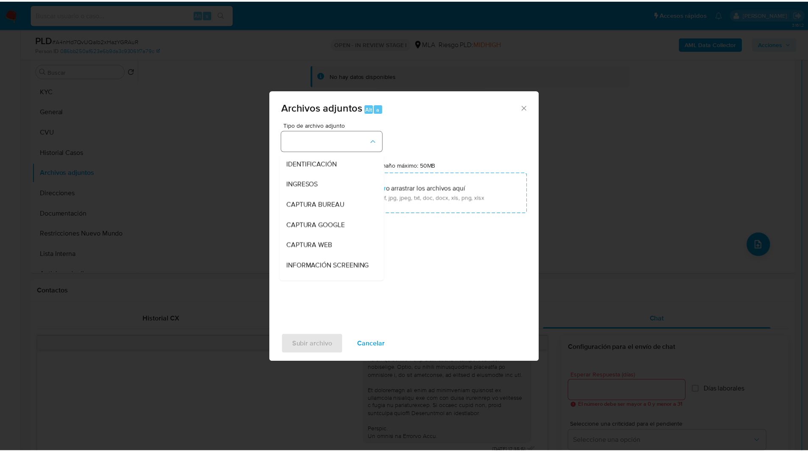
scroll to position [173, 0]
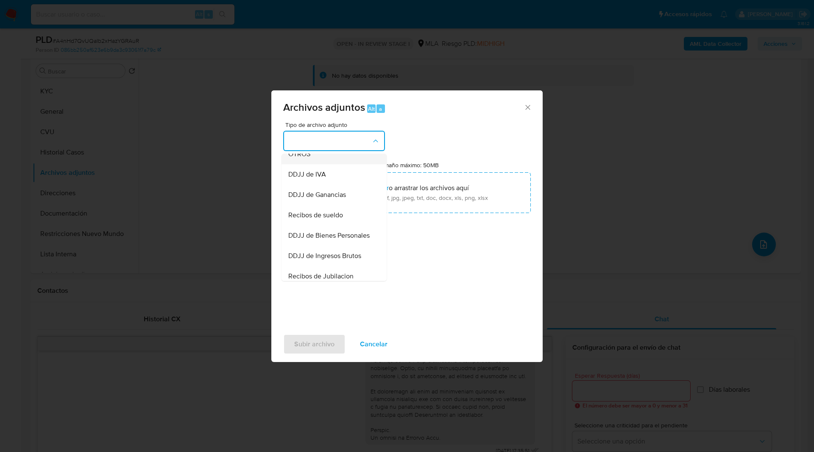
click at [299, 158] on span "OTROS" at bounding box center [299, 154] width 22 height 8
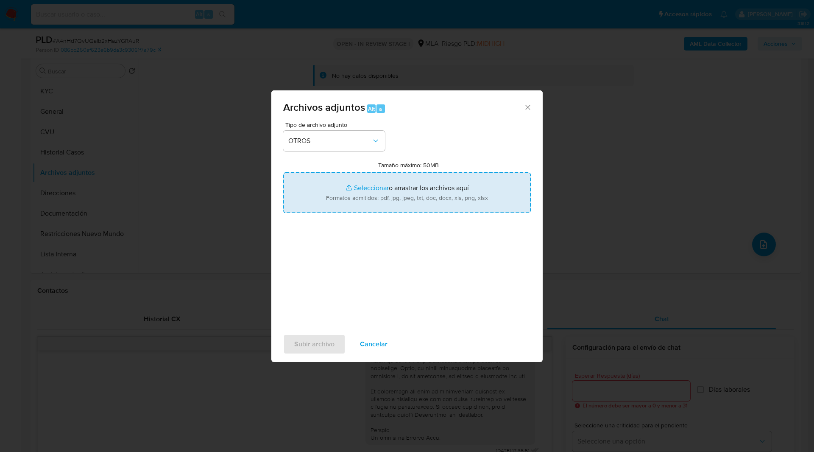
type input "C:\fakepath\Movimientos-671211772.xlsx"
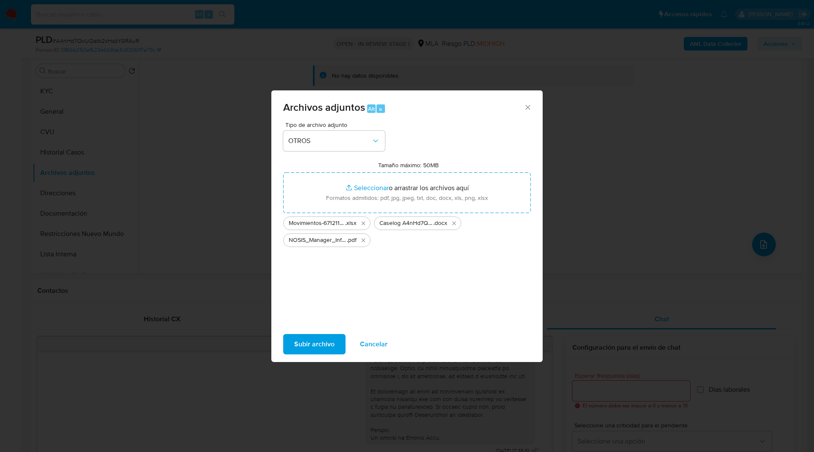
click at [317, 347] on span "Subir archivo" at bounding box center [314, 344] width 40 height 19
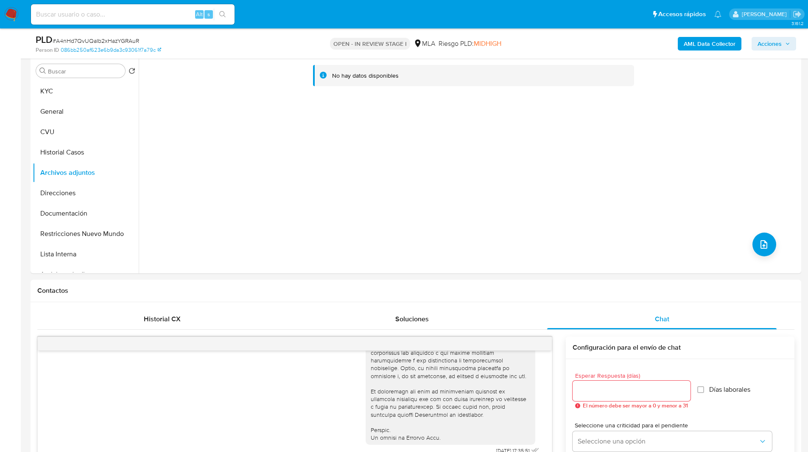
click at [608, 28] on nav "Pausado Ver notificaciones Alt s Accesos rápidos Presiona las siguientes teclas…" at bounding box center [404, 14] width 808 height 28
click at [762, 45] on span "Acciones" at bounding box center [770, 44] width 24 height 14
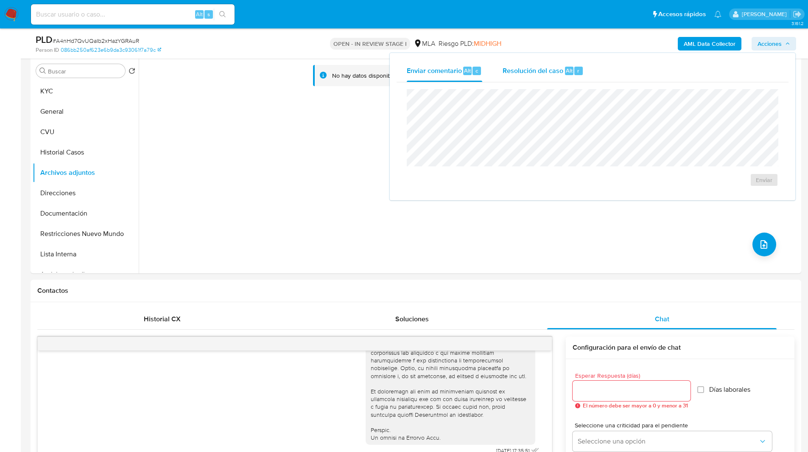
click at [548, 70] on span "Resolución del caso" at bounding box center [533, 70] width 61 height 10
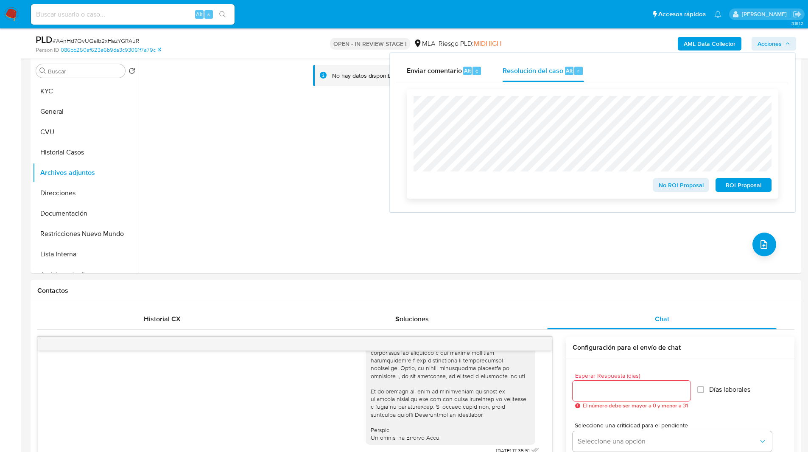
click at [757, 188] on span "ROI Proposal" at bounding box center [744, 185] width 44 height 12
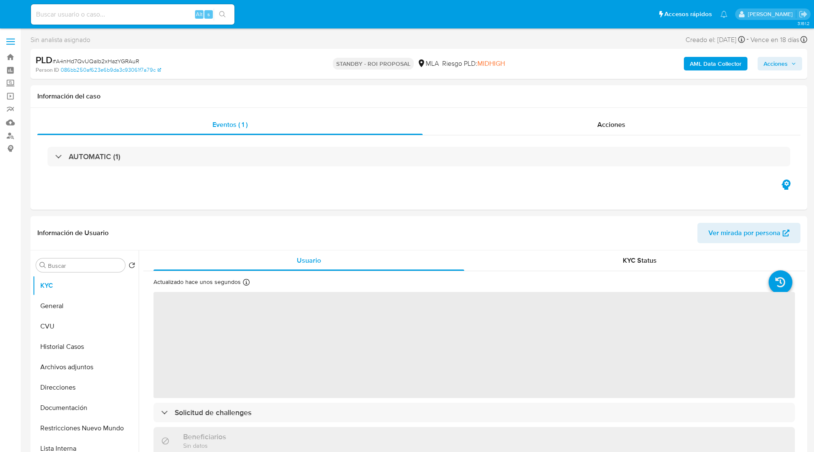
select select "10"
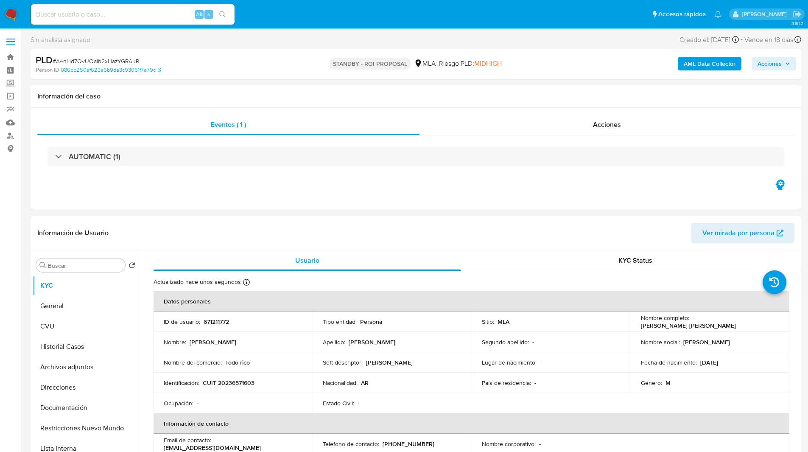
click at [283, 2] on nav "Pausado Ver notificaciones Alt s Accesos rápidos Presiona las siguientes teclas…" at bounding box center [404, 14] width 808 height 28
click at [127, 16] on input at bounding box center [133, 14] width 204 height 11
paste input "6re2A1Y1Jhr073znIusGC08x"
type input "6re2A1Y1Jhr073znIusGC08x"
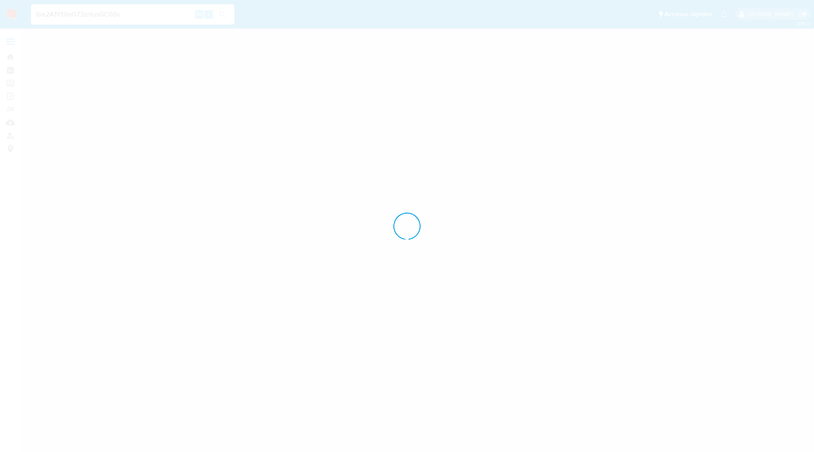
click at [301, 2] on div at bounding box center [407, 226] width 814 height 452
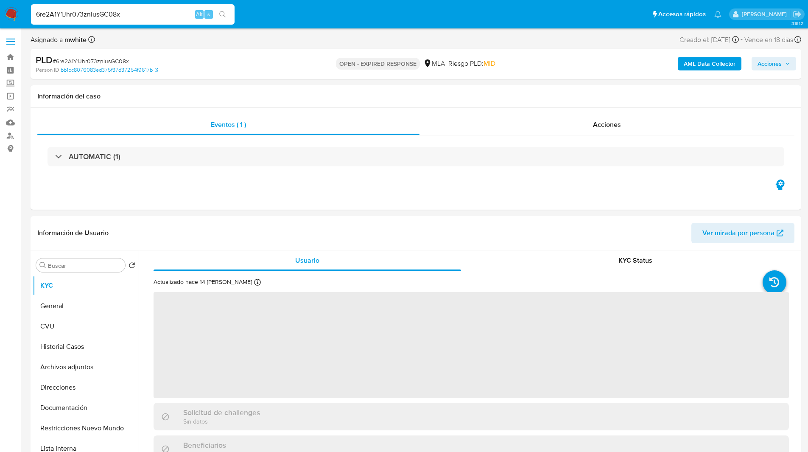
select select "10"
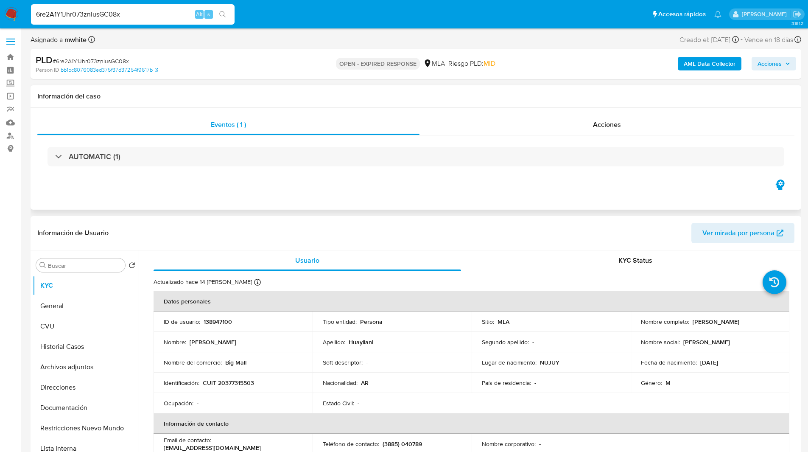
click at [481, 94] on h1 "Información del caso" at bounding box center [415, 96] width 757 height 8
click at [487, 92] on h1 "Información del caso" at bounding box center [415, 96] width 757 height 8
click at [496, 94] on h1 "Información del caso" at bounding box center [415, 96] width 757 height 8
click at [519, 102] on div "Información del caso" at bounding box center [416, 96] width 771 height 22
click at [527, 96] on h1 "Información del caso" at bounding box center [415, 96] width 757 height 8
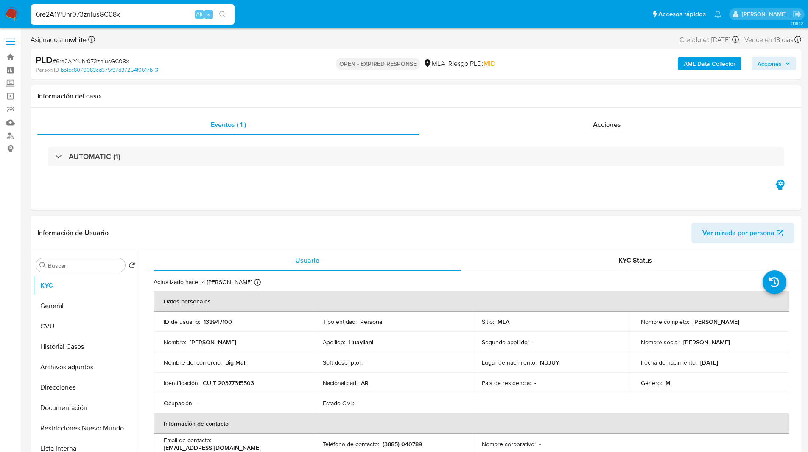
click at [280, 19] on ul "Pausado Ver notificaciones 6re2A1Y1Jhr073znIusGC08x Alt s Accesos rápidos Presi…" at bounding box center [376, 13] width 699 height 21
click at [283, 19] on ul "Pausado Ver notificaciones 6re2A1Y1Jhr073znIusGC08x Alt s Accesos rápidos Presi…" at bounding box center [376, 13] width 699 height 21
click at [286, 4] on ul "Pausado Ver notificaciones 6re2A1Y1Jhr073znIusGC08x Alt s Accesos rápidos Presi…" at bounding box center [376, 13] width 699 height 21
click at [325, 25] on ul "Pausado Ver notificaciones 6re2A1Y1Jhr073znIusGC08x Alt s Accesos rápidos Presi…" at bounding box center [376, 13] width 699 height 21
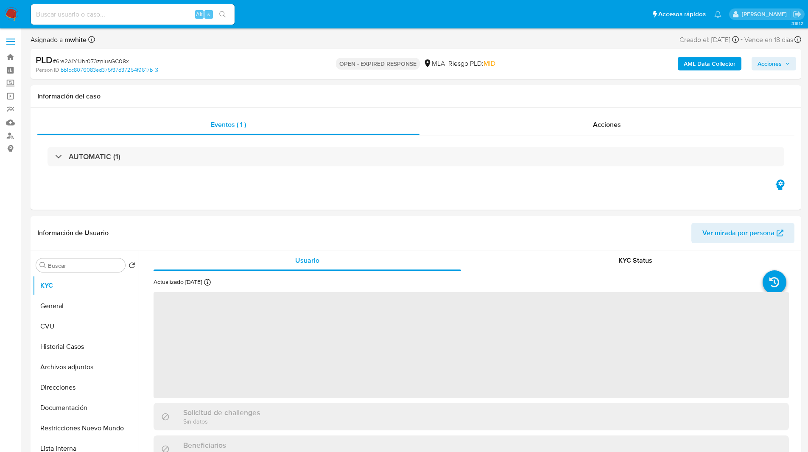
select select "10"
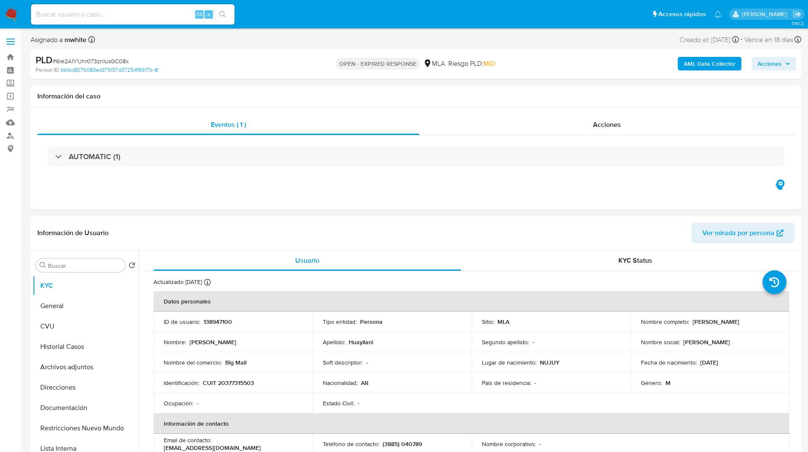
click at [294, 6] on ul "Pausado Ver notificaciones Alt s Accesos rápidos Presiona las siguientes teclas…" at bounding box center [376, 13] width 699 height 21
click at [272, 26] on nav "Pausado Ver notificaciones Alt s Accesos rápidos Presiona las siguientes teclas…" at bounding box center [404, 14] width 808 height 28
click at [291, 23] on ul "Pausado Ver notificaciones Alt s Accesos rápidos Presiona las siguientes teclas…" at bounding box center [376, 13] width 699 height 21
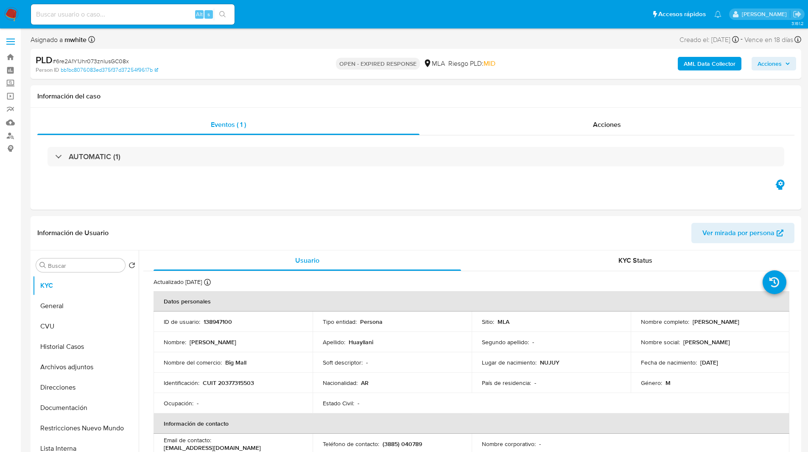
click at [277, 6] on ul "Pausado Ver notificaciones Alt s Accesos rápidos Presiona las siguientes teclas…" at bounding box center [376, 13] width 699 height 21
click at [270, 9] on ul "Pausado Ver notificaciones Alt s Accesos rápidos Presiona las siguientes teclas…" at bounding box center [376, 13] width 699 height 21
click at [294, 4] on ul "Pausado Ver notificaciones Alt s Accesos rápidos Presiona las siguientes teclas…" at bounding box center [376, 13] width 699 height 21
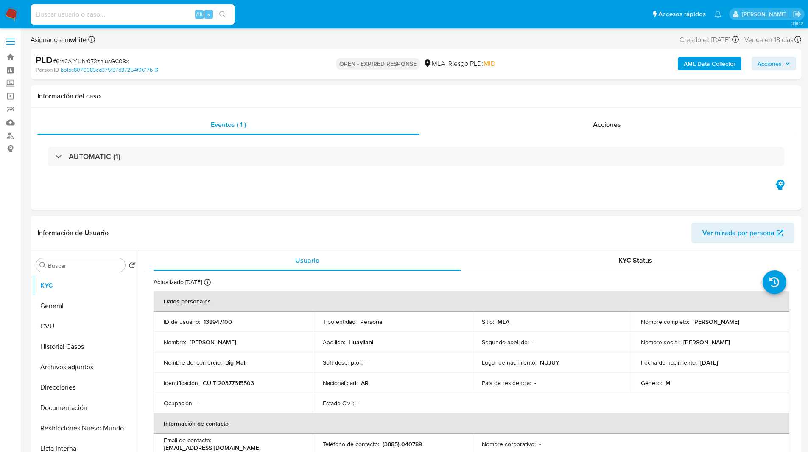
click at [259, 16] on ul "Pausado Ver notificaciones Alt s Accesos rápidos Presiona las siguientes teclas…" at bounding box center [376, 13] width 699 height 21
click at [266, 16] on ul "Pausado Ver notificaciones Alt s Accesos rápidos Presiona las siguientes teclas…" at bounding box center [376, 13] width 699 height 21
click at [277, 14] on ul "Pausado Ver notificaciones Alt s Accesos rápidos Presiona las siguientes teclas…" at bounding box center [376, 13] width 699 height 21
click at [297, 18] on ul "Pausado Ver notificaciones Alt s Accesos rápidos Presiona las siguientes teclas…" at bounding box center [376, 13] width 699 height 21
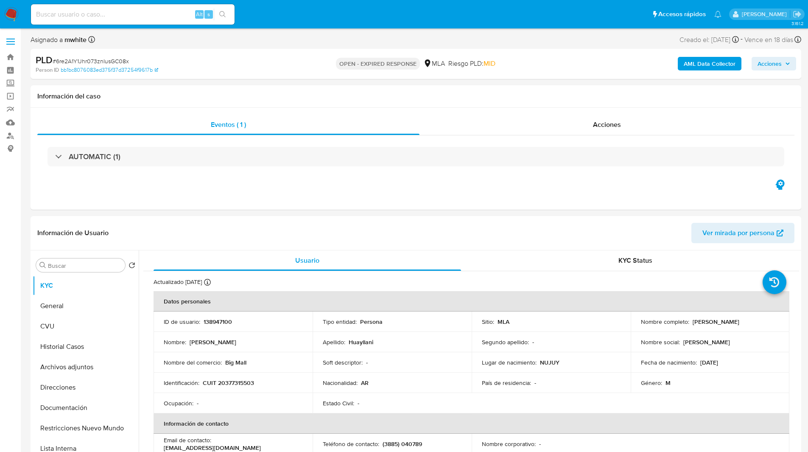
click at [316, 10] on ul "Pausado Ver notificaciones Alt s Accesos rápidos Presiona las siguientes teclas…" at bounding box center [376, 13] width 699 height 21
click at [241, 10] on ul "Pausado Ver notificaciones Alt s Accesos rápidos Presiona las siguientes teclas…" at bounding box center [376, 13] width 699 height 21
click at [246, 10] on ul "Pausado Ver notificaciones Alt s Accesos rápidos Presiona las siguientes teclas…" at bounding box center [376, 13] width 699 height 21
